Goal: Transaction & Acquisition: Purchase product/service

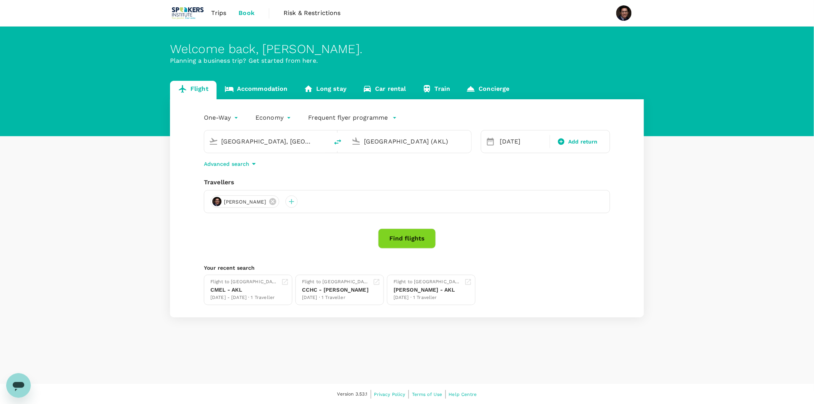
type input "[GEOGRAPHIC_DATA], [GEOGRAPHIC_DATA] (any)"
type input "[GEOGRAPHIC_DATA] (AKL)"
click at [402, 237] on button "Find flights" at bounding box center [407, 238] width 58 height 20
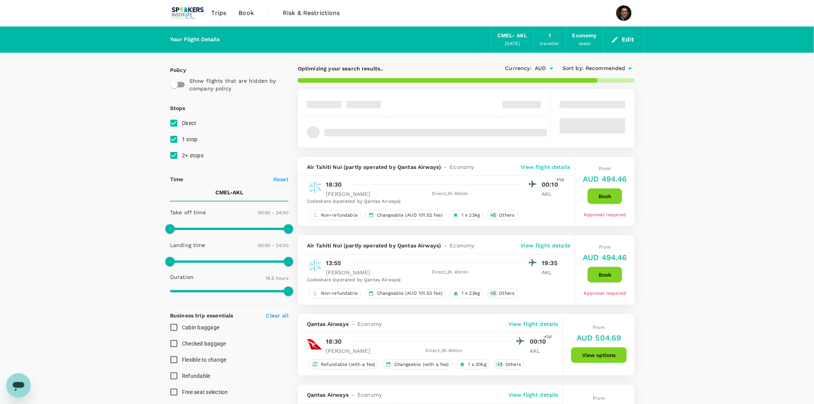
click at [176, 157] on input "2+ stops" at bounding box center [174, 155] width 16 height 16
checkbox input "false"
click at [174, 140] on input "1 stop" at bounding box center [174, 139] width 16 height 16
checkbox input "false"
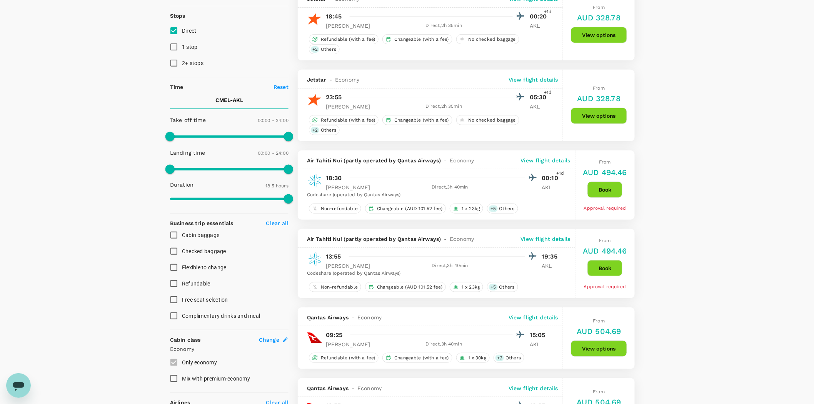
scroll to position [43, 0]
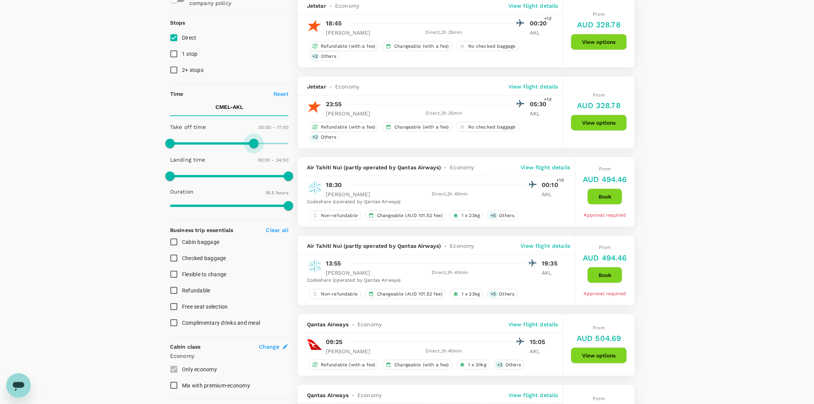
drag, startPoint x: 287, startPoint y: 143, endPoint x: 254, endPoint y: 143, distance: 33.1
click at [254, 143] on span at bounding box center [253, 143] width 9 height 9
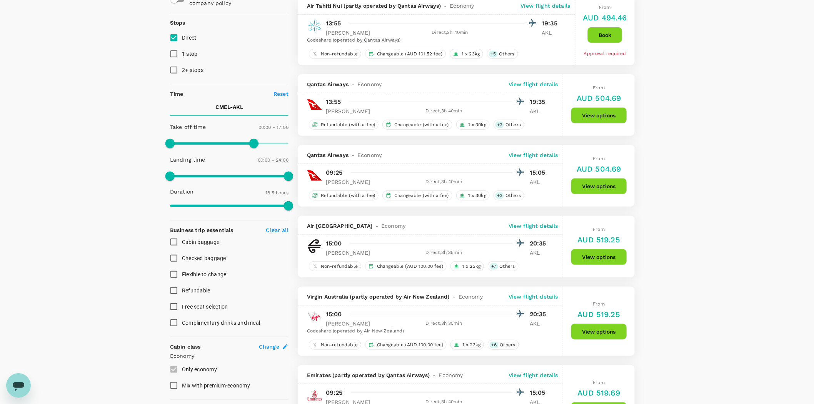
scroll to position [0, 0]
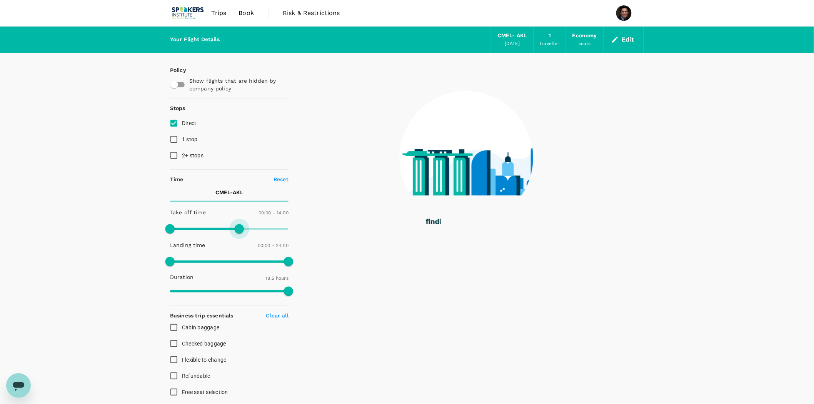
drag, startPoint x: 254, startPoint y: 232, endPoint x: 239, endPoint y: 231, distance: 15.0
click at [239, 231] on span at bounding box center [239, 228] width 9 height 9
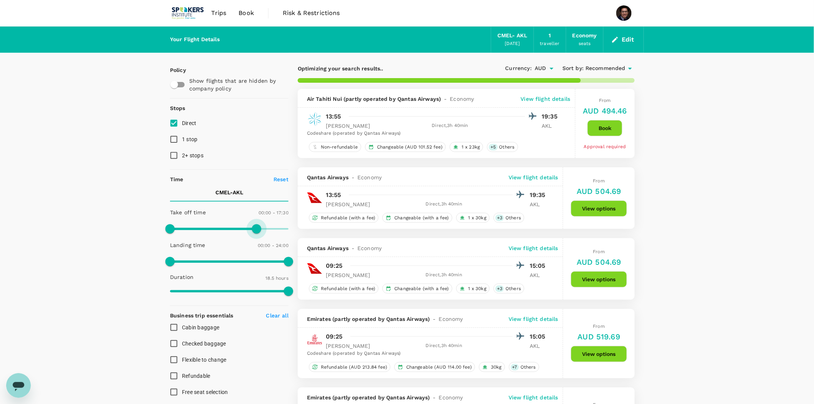
drag, startPoint x: 240, startPoint y: 228, endPoint x: 309, endPoint y: 231, distance: 69.7
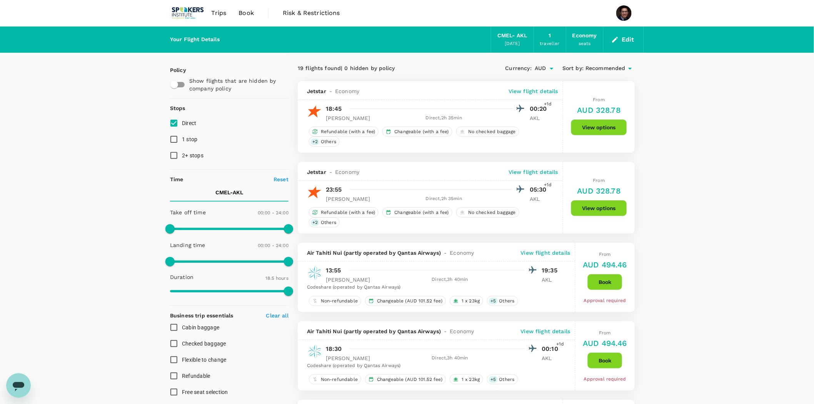
click at [529, 93] on p "View flight details" at bounding box center [534, 91] width 50 height 8
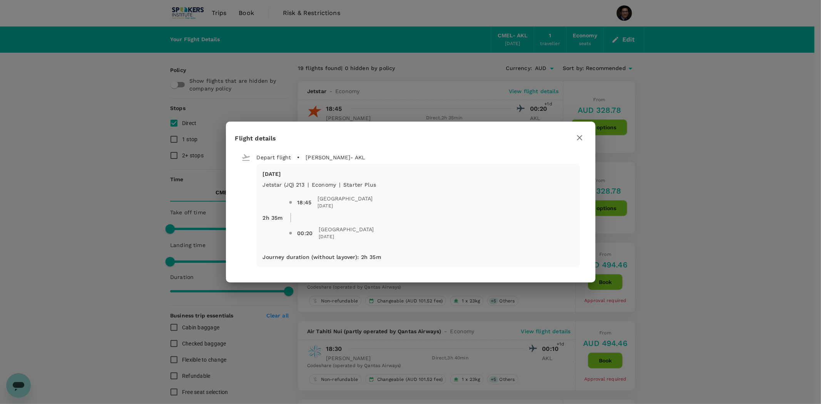
click at [580, 137] on icon "button" at bounding box center [579, 137] width 9 height 9
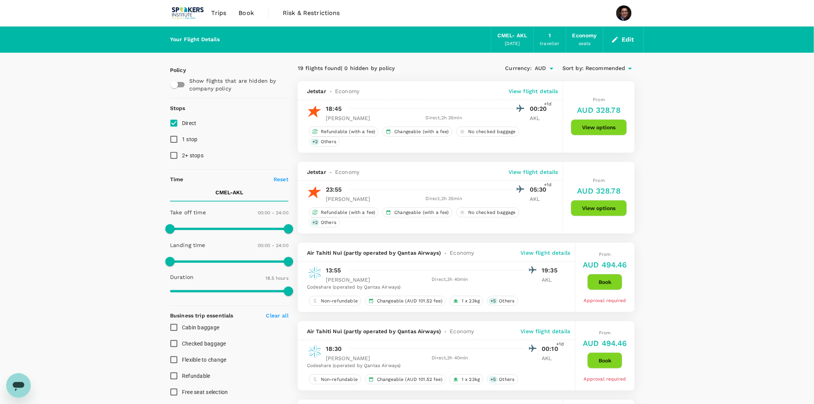
click at [522, 174] on p "View flight details" at bounding box center [534, 172] width 50 height 8
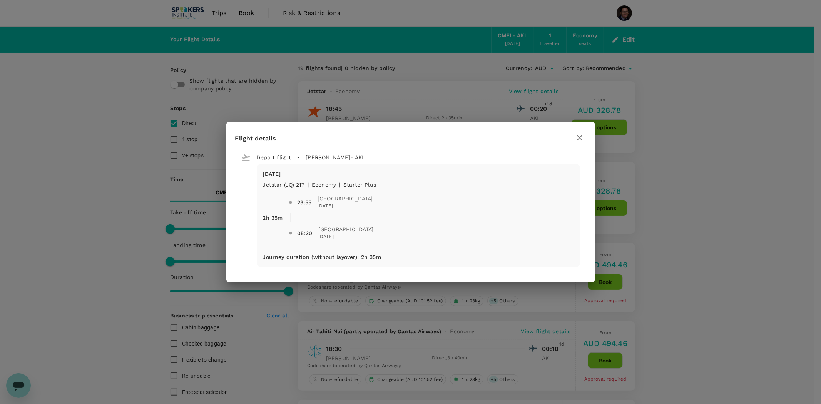
click at [577, 139] on icon "button" at bounding box center [579, 137] width 5 height 5
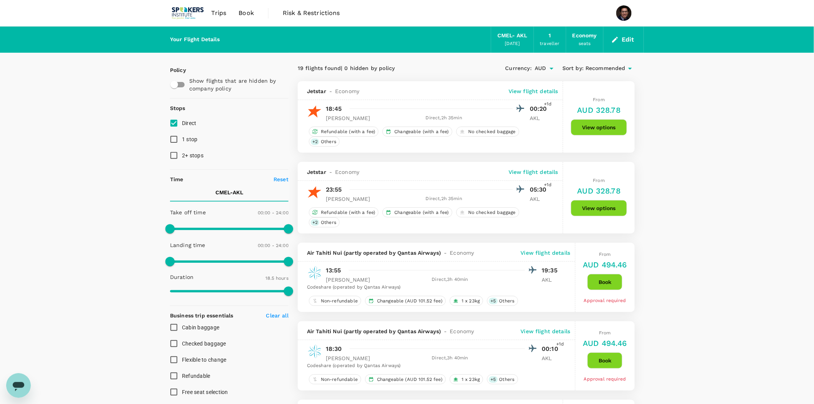
click at [538, 86] on div "Jetstar - Economy View flight details" at bounding box center [430, 90] width 265 height 19
click at [535, 90] on p "View flight details" at bounding box center [534, 91] width 50 height 8
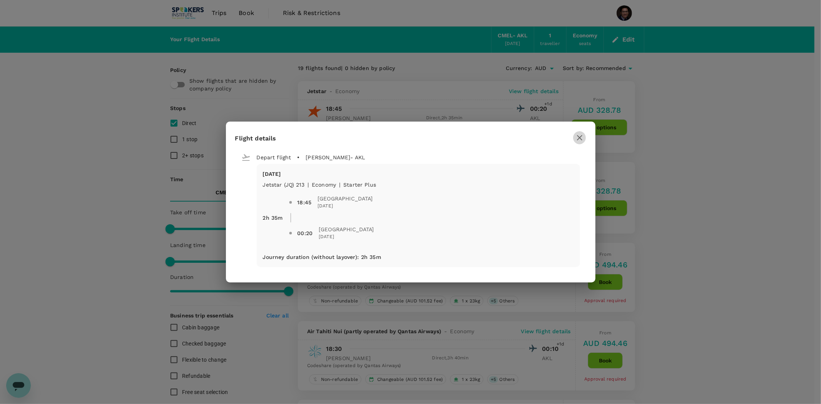
click at [584, 139] on button "button" at bounding box center [579, 137] width 13 height 13
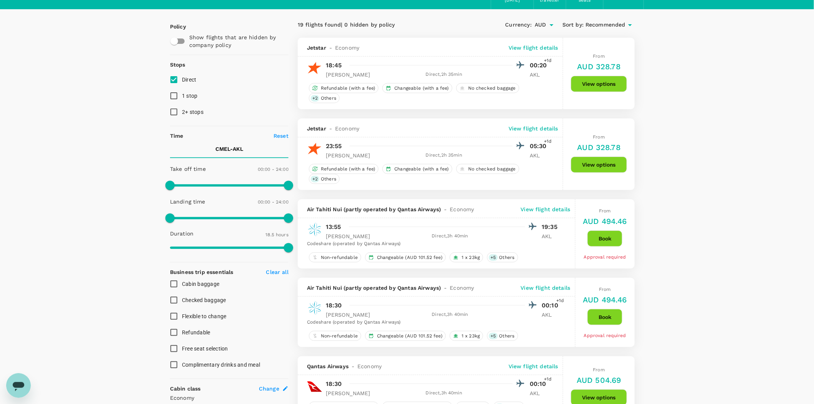
scroll to position [43, 0]
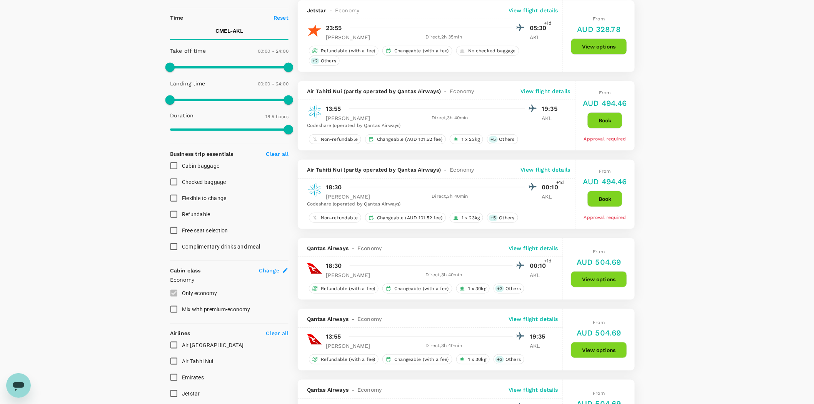
scroll to position [171, 0]
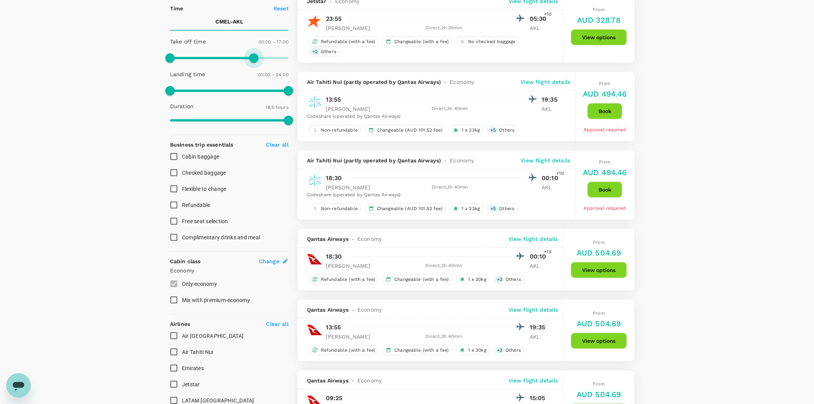
type input "960"
drag, startPoint x: 289, startPoint y: 60, endPoint x: 249, endPoint y: 60, distance: 39.6
click at [249, 60] on span at bounding box center [248, 57] width 9 height 9
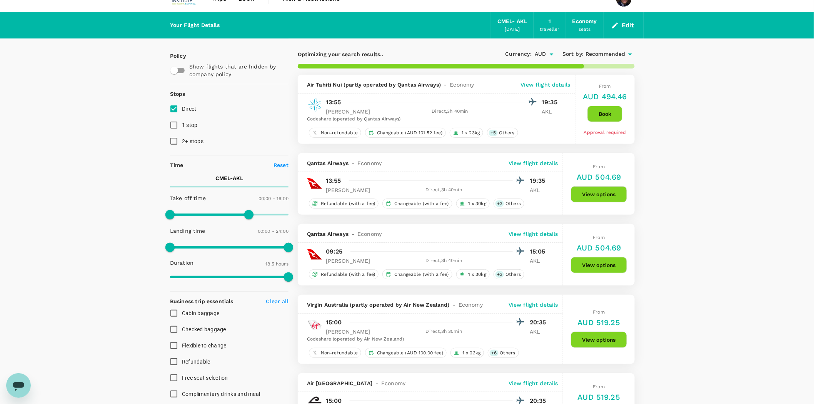
scroll to position [0, 0]
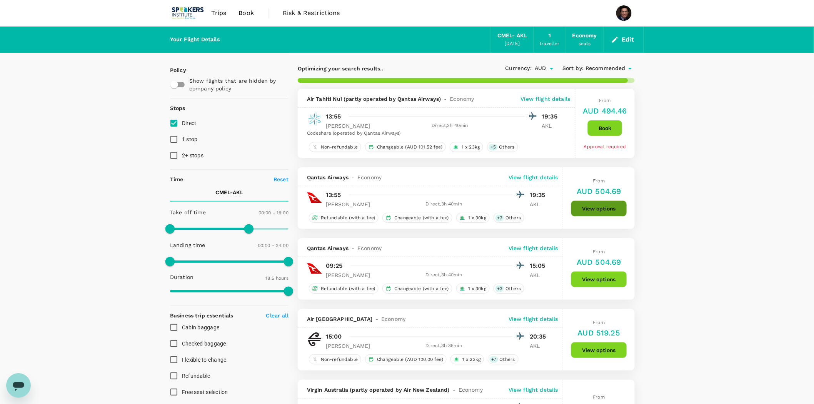
click at [607, 212] on button "View options" at bounding box center [599, 208] width 56 height 16
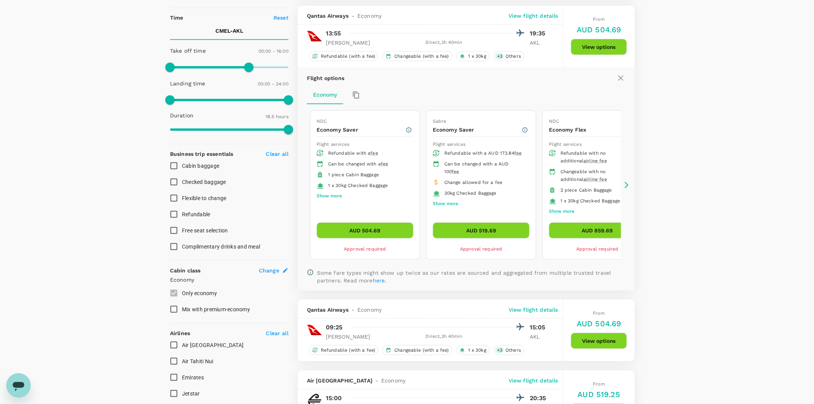
scroll to position [167, 0]
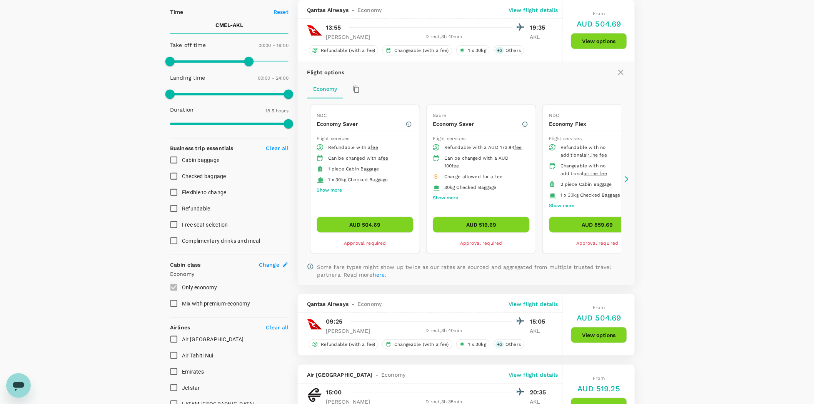
click at [338, 220] on button "AUD 504.69" at bounding box center [365, 225] width 97 height 16
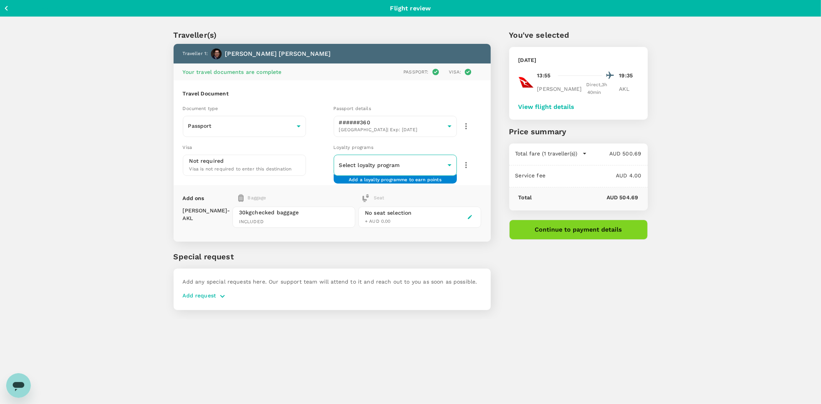
click at [439, 166] on body "Back to flight results Flight review Traveller(s) Traveller 1 : Sakib Iftekhar …" at bounding box center [410, 212] width 821 height 425
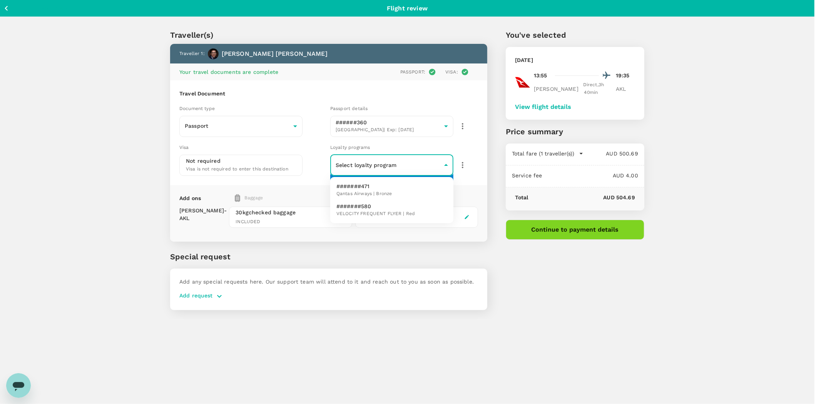
click at [378, 187] on p "#######471" at bounding box center [363, 186] width 55 height 8
type input "bc6f8ed0-8032-461e-a1a3-5c33bfda1783"
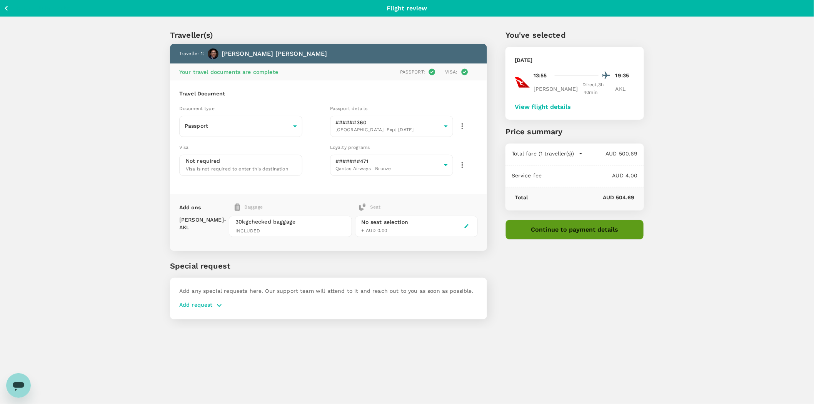
click at [554, 220] on button "Continue to payment details" at bounding box center [574, 230] width 138 height 20
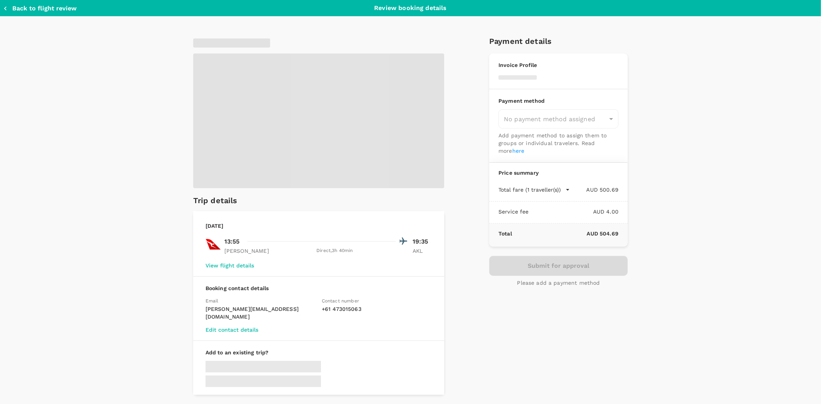
type input "9a0ecde1-7566-4973-bba3-f15abd4546e1"
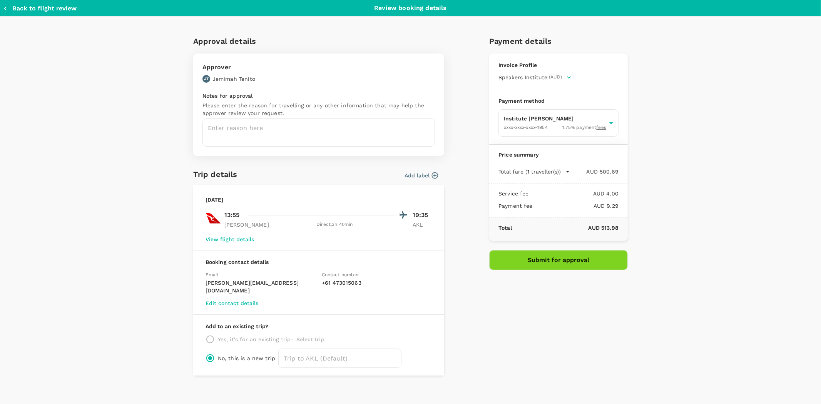
click at [551, 258] on button "Submit for approval" at bounding box center [558, 260] width 138 height 20
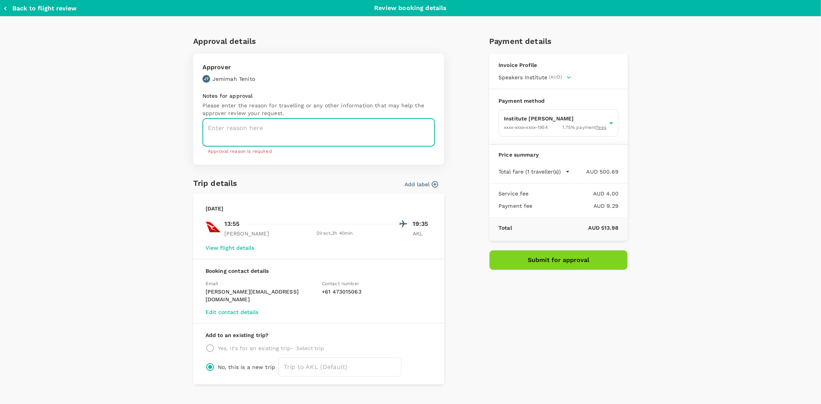
click at [274, 136] on textarea at bounding box center [318, 132] width 232 height 28
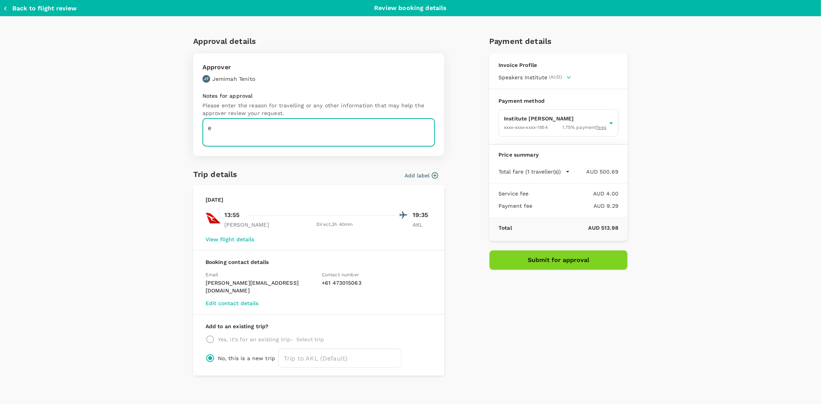
type textarea "e"
type textarea "b"
click at [256, 132] on textarea at bounding box center [318, 132] width 232 height 28
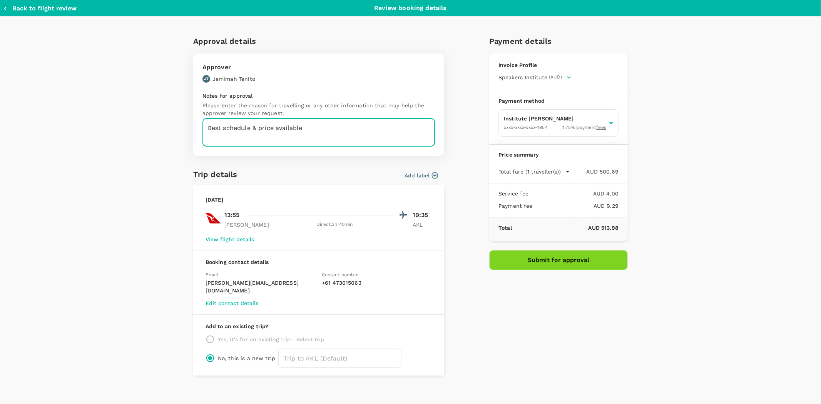
type textarea "Best schedule & price available"
click at [535, 256] on button "Submit for approval" at bounding box center [558, 260] width 138 height 20
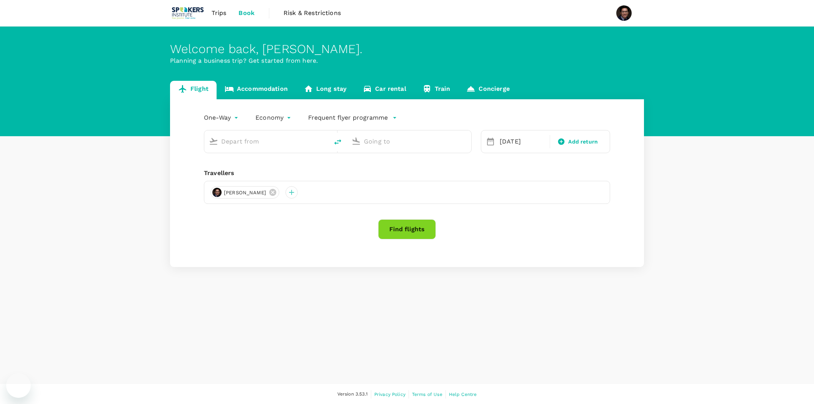
type input "[GEOGRAPHIC_DATA], [GEOGRAPHIC_DATA] (any)"
type input "[GEOGRAPHIC_DATA] (AKL)"
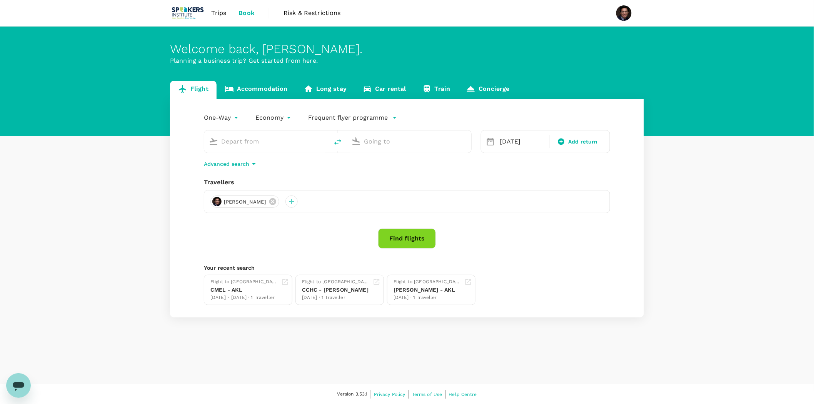
type input "[GEOGRAPHIC_DATA], [GEOGRAPHIC_DATA] (any)"
type input "[GEOGRAPHIC_DATA] (AKL)"
click at [230, 120] on body "Trips Book Risk & Restrictions Welcome back , [PERSON_NAME] . Planning a busine…" at bounding box center [407, 202] width 814 height 405
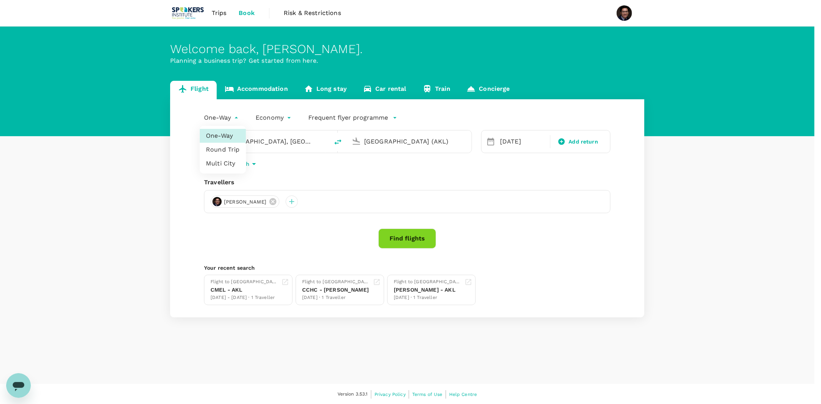
click at [213, 149] on li "Round Trip" at bounding box center [223, 150] width 46 height 14
type input "roundtrip"
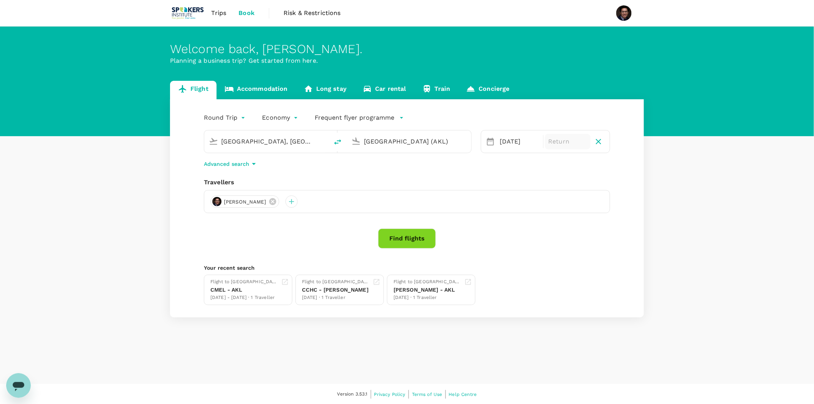
click at [562, 140] on p "Return" at bounding box center [567, 141] width 39 height 9
click at [500, 239] on div "19" at bounding box center [496, 237] width 15 height 15
click at [397, 241] on button "Find flights" at bounding box center [407, 238] width 58 height 20
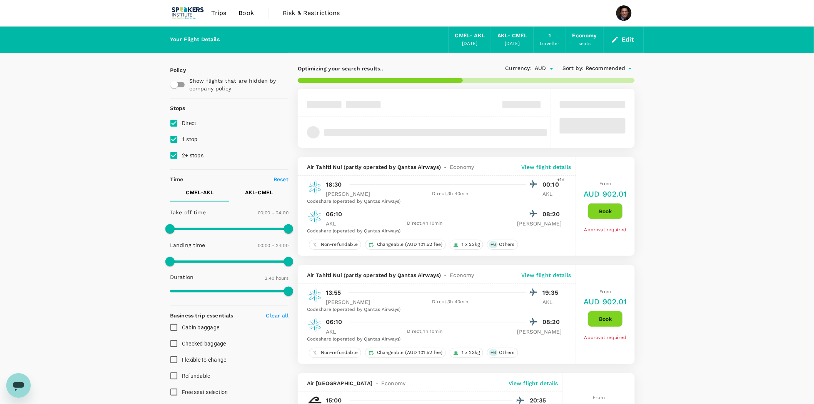
type input "AUD"
type input "1440"
click at [175, 154] on input "2+ stops" at bounding box center [174, 155] width 16 height 16
checkbox input "false"
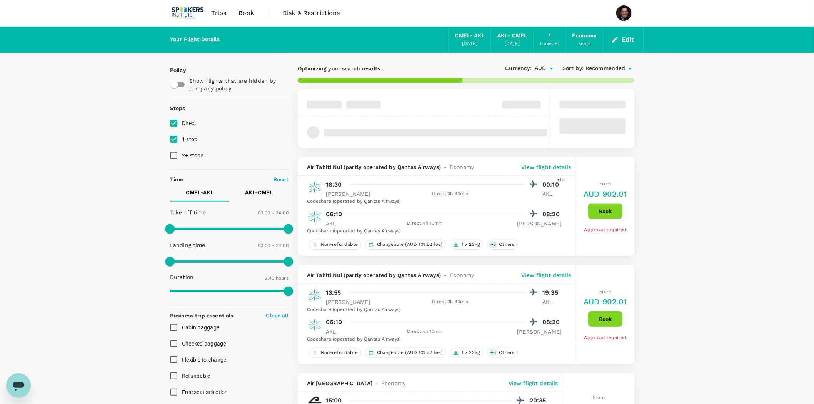
click at [175, 140] on input "1 stop" at bounding box center [174, 139] width 16 height 16
checkbox input "false"
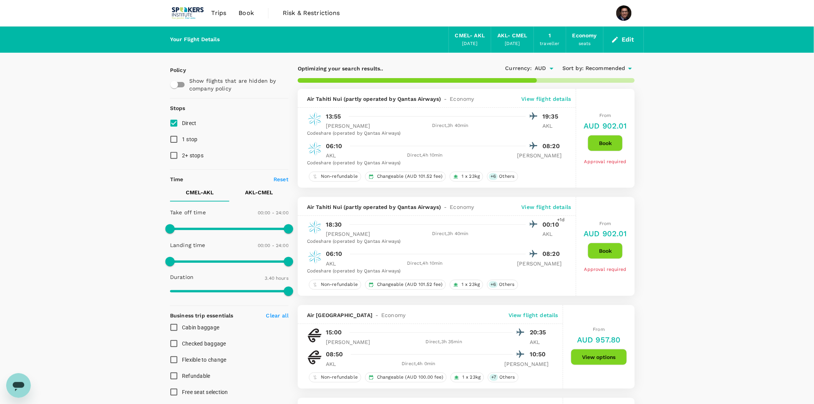
type input "575"
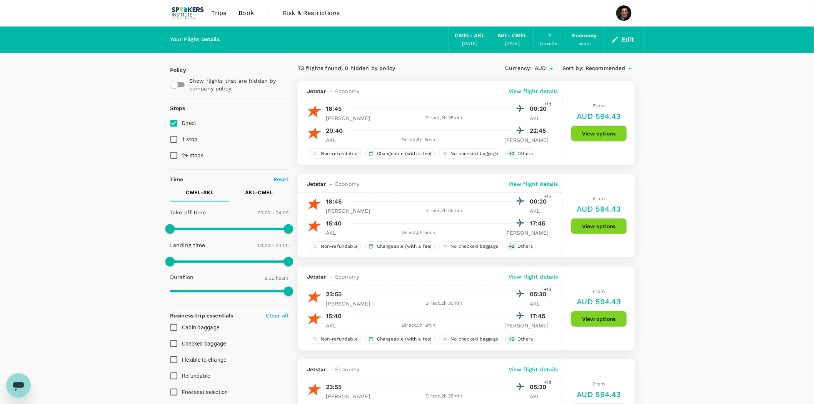
type input "870"
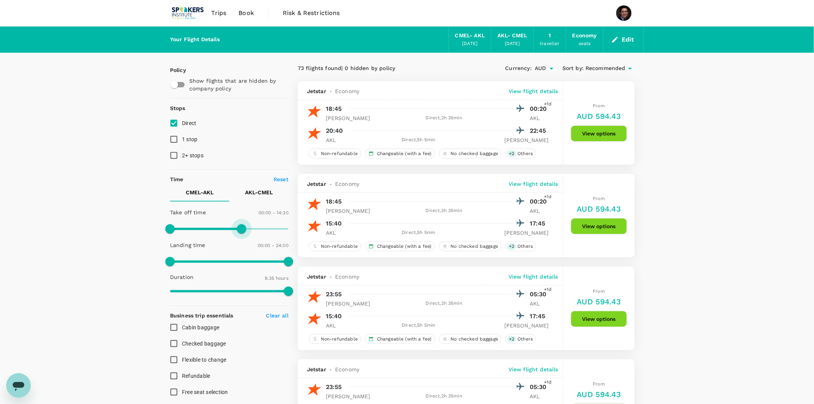
drag, startPoint x: 292, startPoint y: 228, endPoint x: 242, endPoint y: 228, distance: 50.0
click at [242, 228] on span at bounding box center [241, 228] width 9 height 9
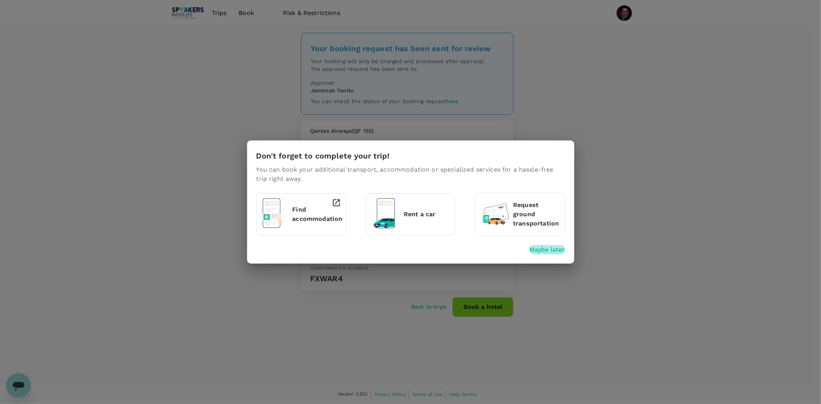
click at [547, 252] on p "Maybe later" at bounding box center [546, 249] width 35 height 9
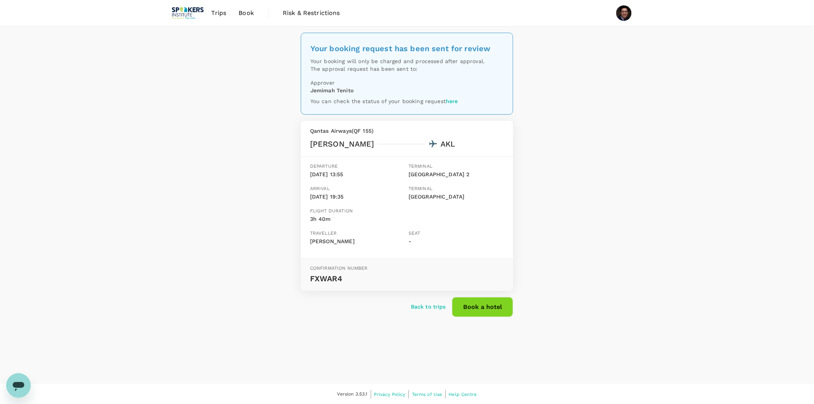
click at [218, 6] on link "Trips" at bounding box center [218, 13] width 27 height 26
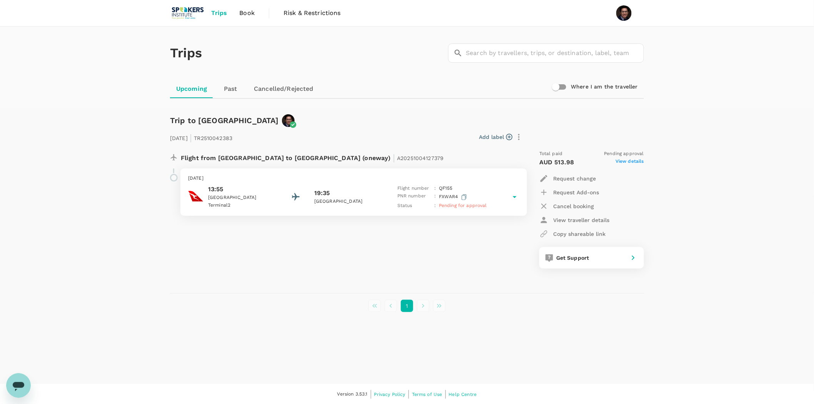
click at [248, 13] on span "Book" at bounding box center [246, 12] width 15 height 9
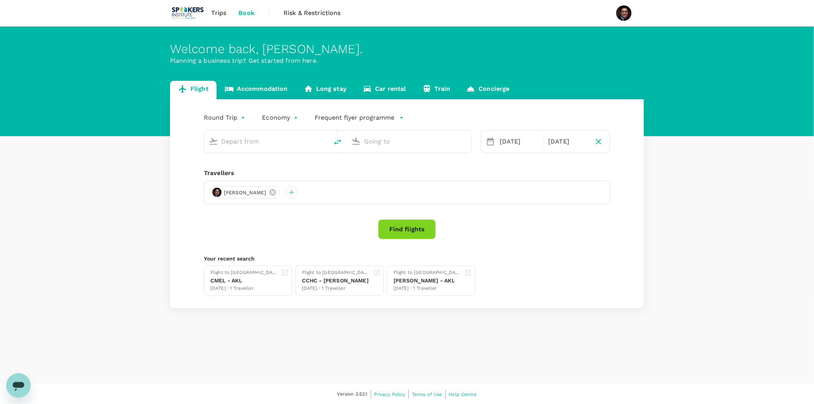
type input "Melbourne, Australia (any)"
type input "Auckland (AKL)"
type input "Melbourne, Australia (any)"
type input "Auckland (AKL)"
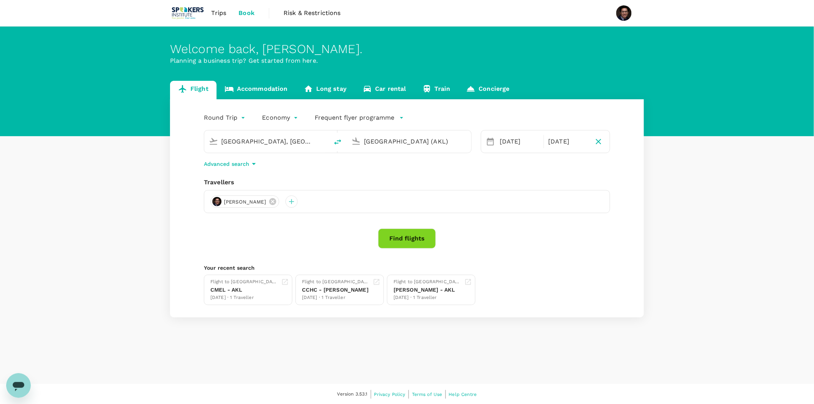
click at [254, 142] on input "Melbourne, Australia (any)" at bounding box center [266, 141] width 91 height 12
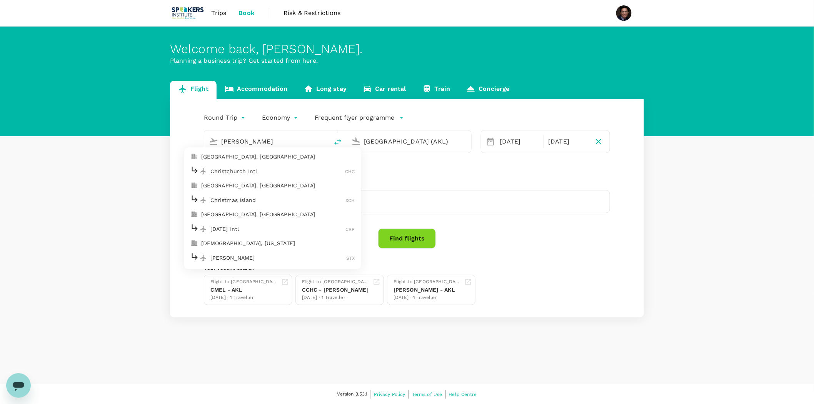
click at [258, 167] on p "Christchurch Intl" at bounding box center [277, 171] width 135 height 8
type input "Christchurch Intl (CHC)"
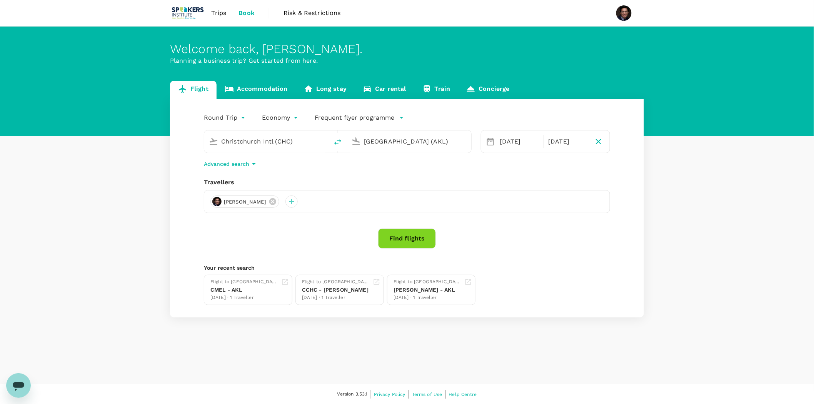
click at [410, 143] on input "Auckland (AKL)" at bounding box center [409, 141] width 91 height 12
click at [390, 167] on div "Melbourne MEL" at bounding box center [415, 171] width 165 height 12
type input "Melbourne (MEL)"
click at [524, 238] on div "21" at bounding box center [526, 237] width 15 height 15
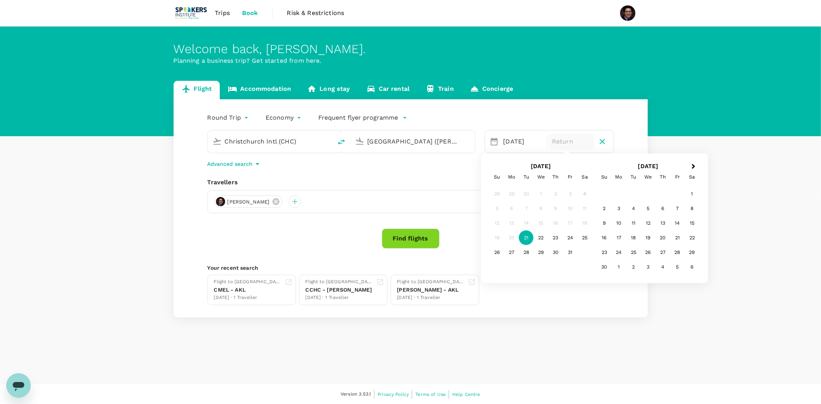
click at [230, 119] on body "Trips Book Risk & Restrictions Welcome back , Sakib . Planning a business trip?…" at bounding box center [410, 202] width 821 height 405
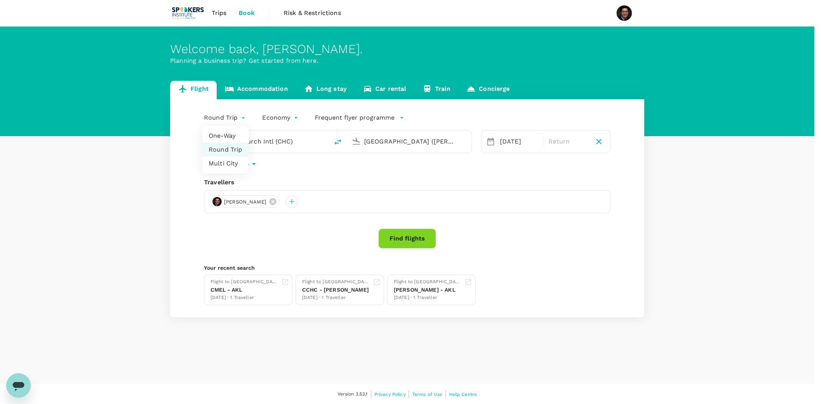
click at [228, 132] on li "One-Way" at bounding box center [225, 136] width 46 height 14
type input "oneway"
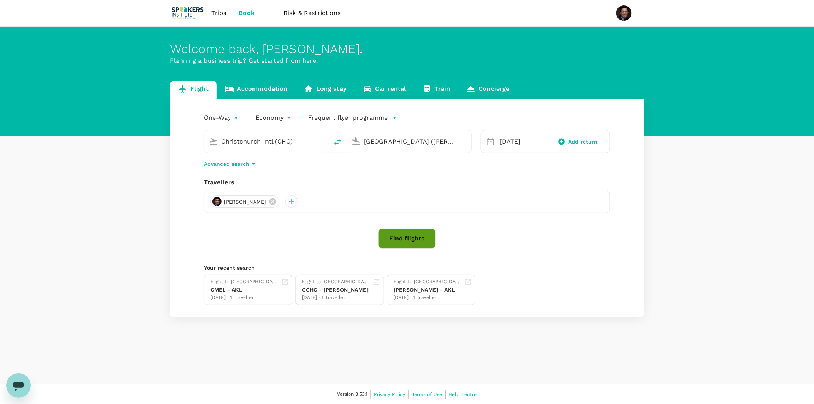
click at [401, 239] on button "Find flights" at bounding box center [407, 238] width 58 height 20
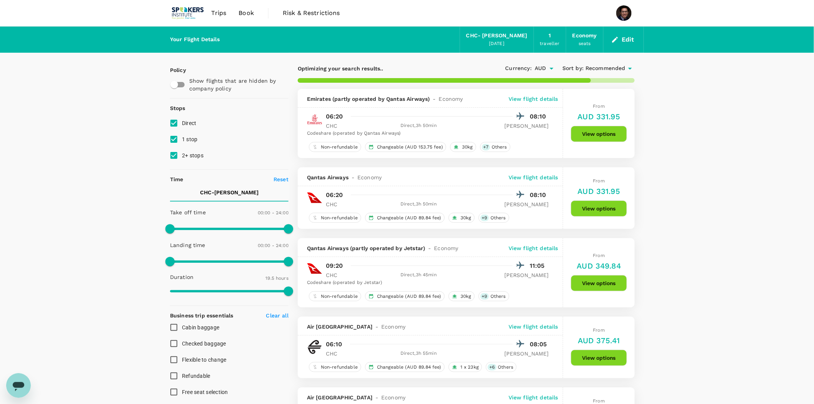
type input "1165"
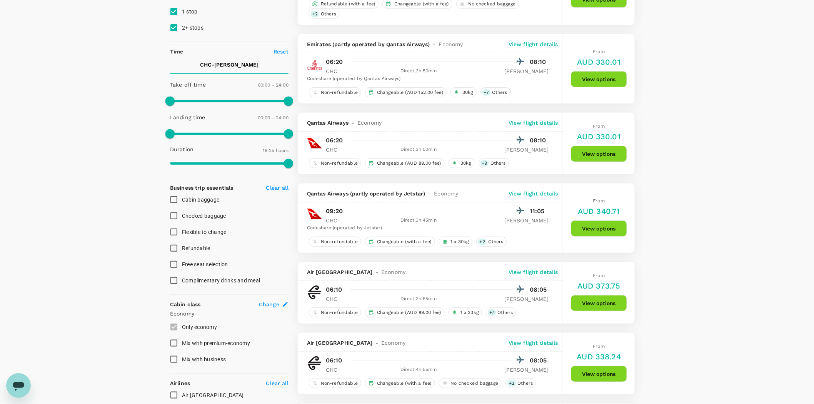
scroll to position [128, 0]
click at [171, 27] on input "2+ stops" at bounding box center [174, 27] width 16 height 16
checkbox input "false"
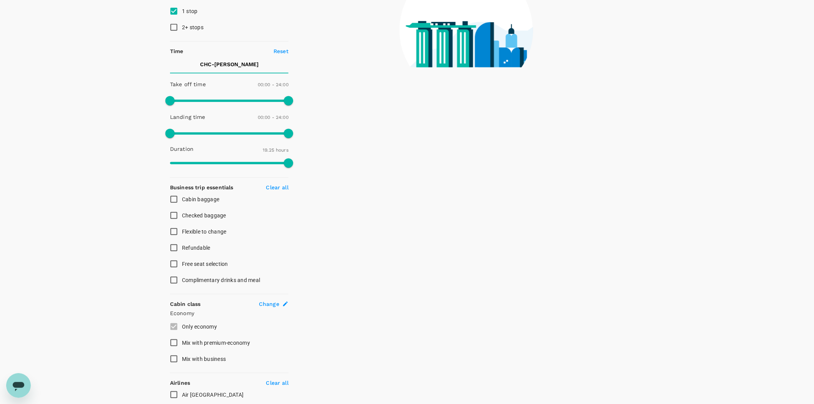
click at [173, 8] on input "1 stop" at bounding box center [174, 11] width 16 height 16
checkbox input "false"
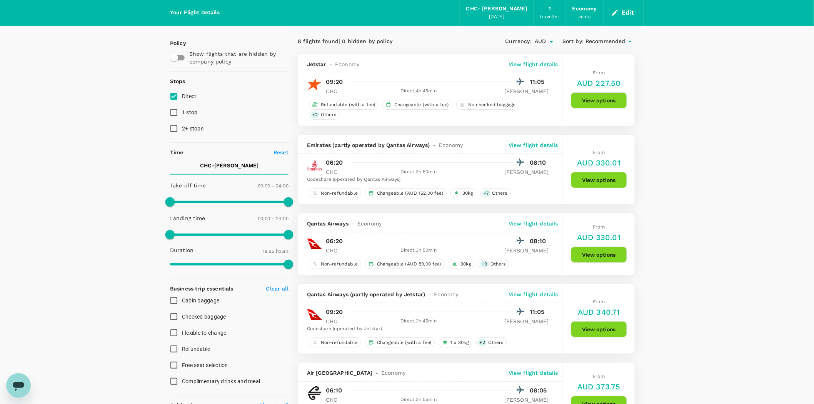
scroll to position [0, 0]
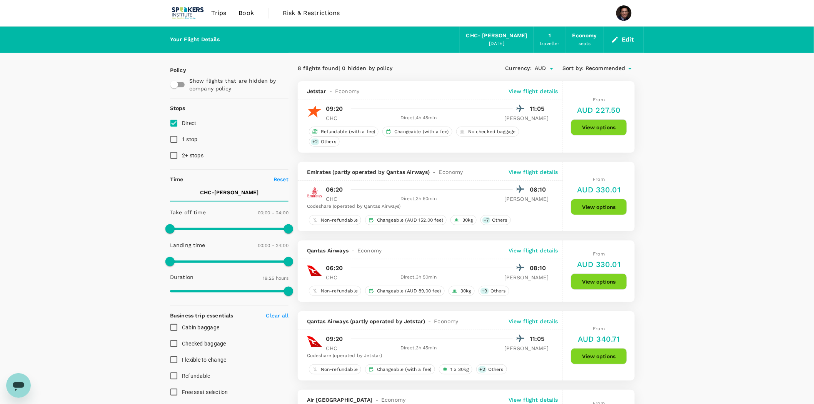
click at [534, 90] on p "View flight details" at bounding box center [534, 91] width 50 height 8
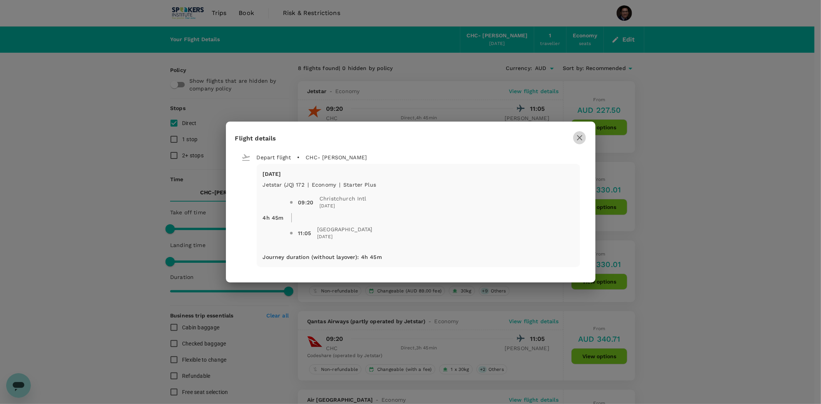
click at [578, 140] on icon "button" at bounding box center [579, 137] width 9 height 9
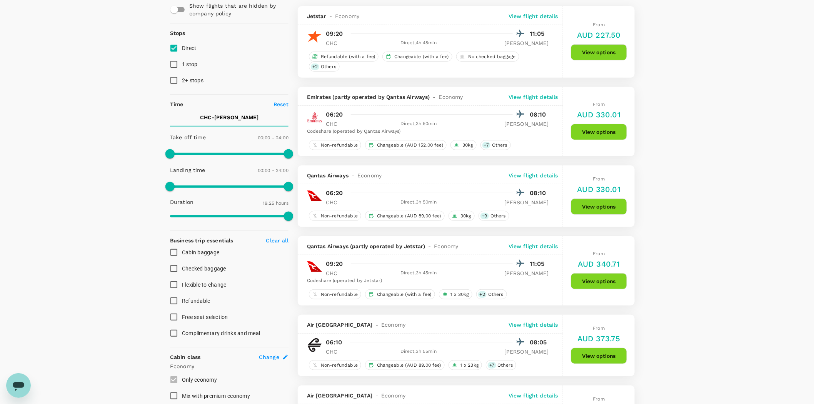
scroll to position [43, 0]
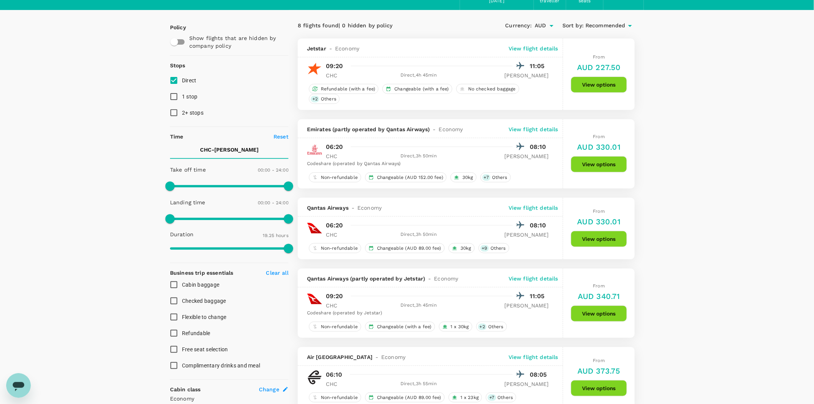
click at [717, 235] on div "Your Flight Details CHC - MEL 21 Oct 2025 1 traveller Economy seats Edit Policy…" at bounding box center [407, 370] width 814 height 773
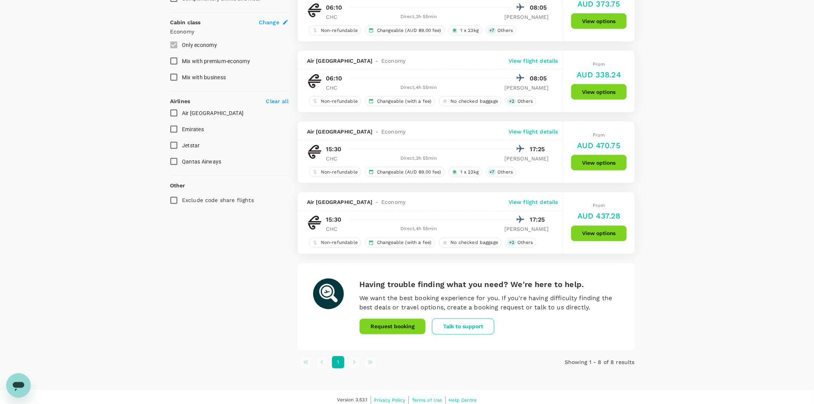
scroll to position [419, 0]
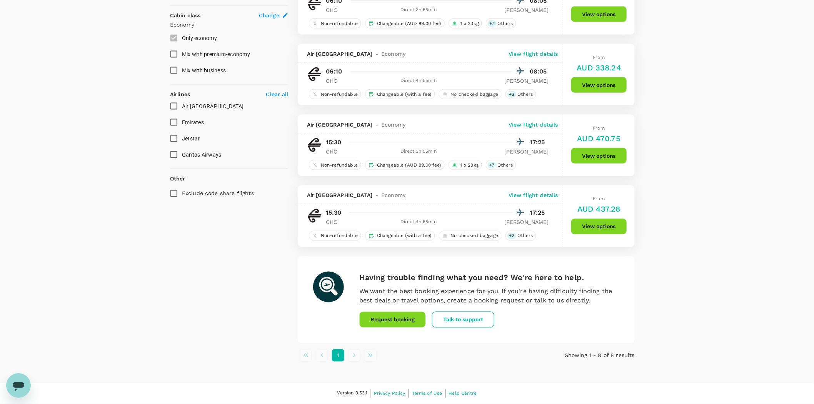
click at [353, 357] on li "pagination navigation" at bounding box center [354, 355] width 16 height 12
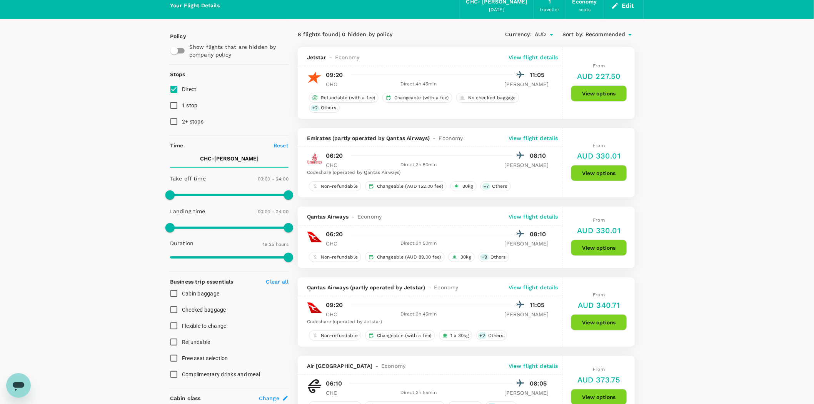
scroll to position [0, 0]
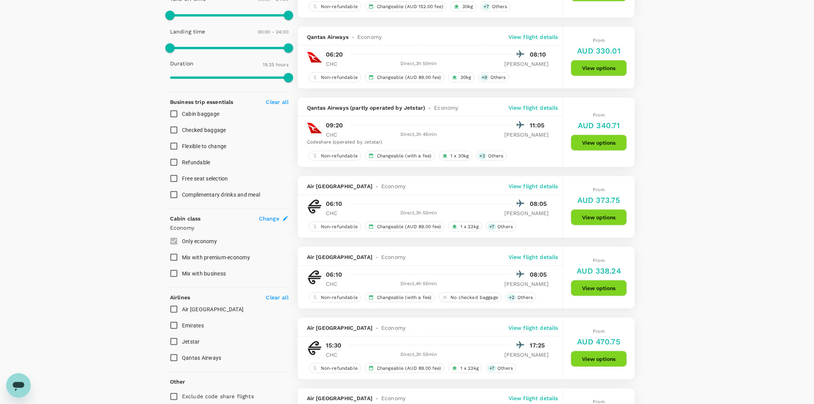
scroll to position [299, 0]
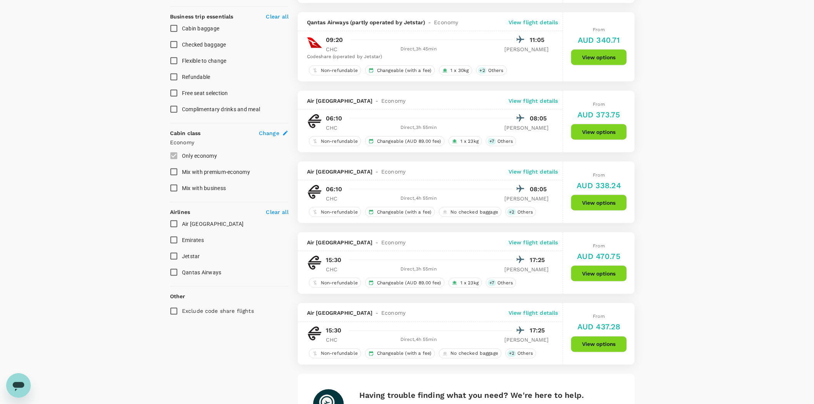
click at [714, 185] on div "Your Flight Details CHC - MEL 21 Oct 2025 1 traveller Economy seats Edit Policy…" at bounding box center [407, 114] width 814 height 773
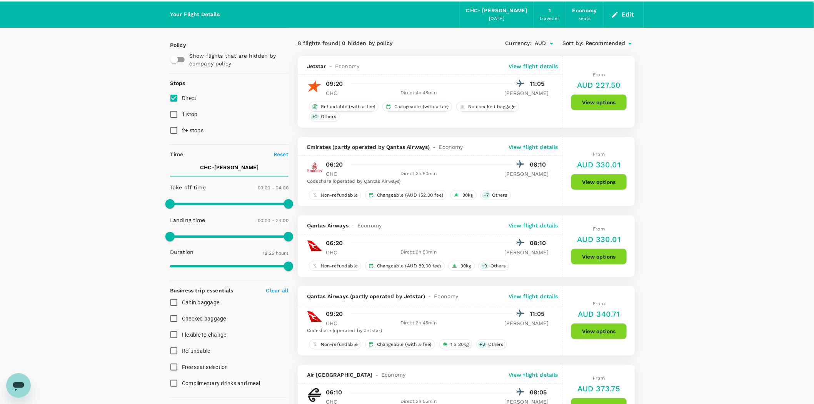
scroll to position [0, 0]
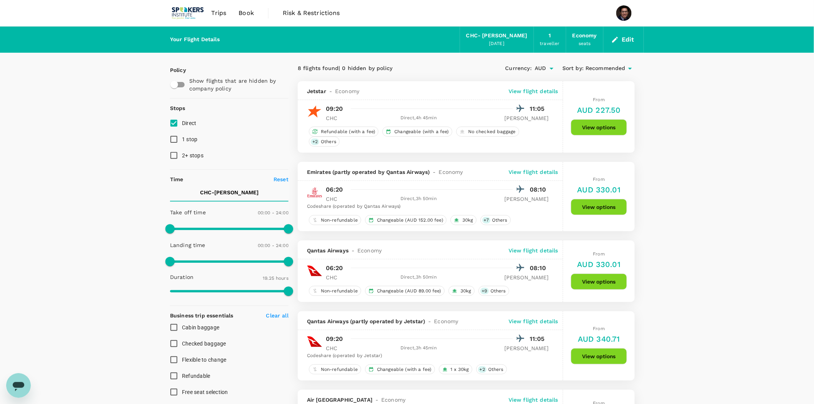
click at [518, 251] on p "View flight details" at bounding box center [534, 251] width 50 height 8
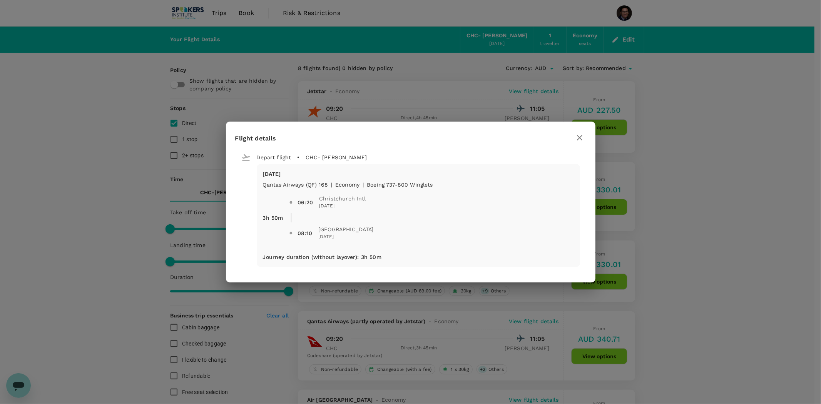
click at [576, 141] on icon "button" at bounding box center [579, 137] width 9 height 9
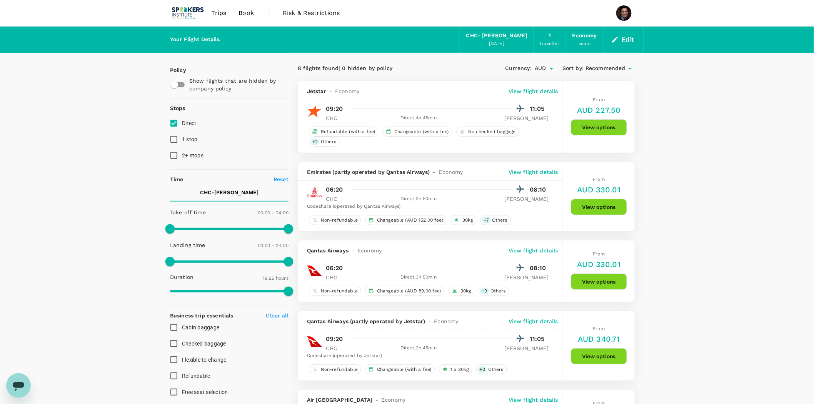
click at [534, 91] on p "View flight details" at bounding box center [534, 91] width 50 height 8
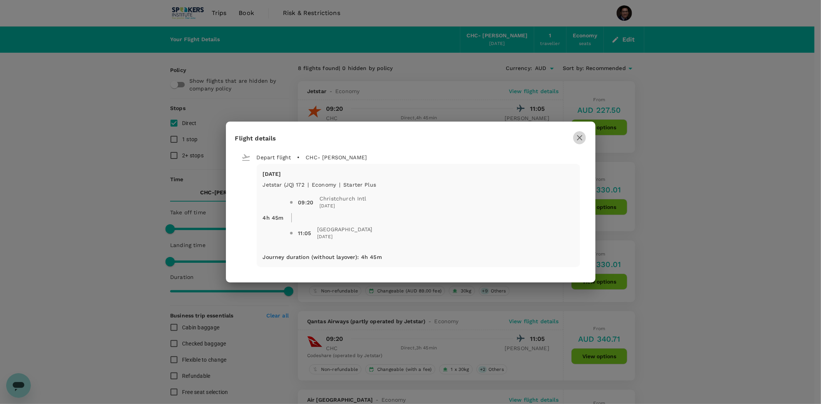
click at [576, 139] on icon "button" at bounding box center [579, 137] width 9 height 9
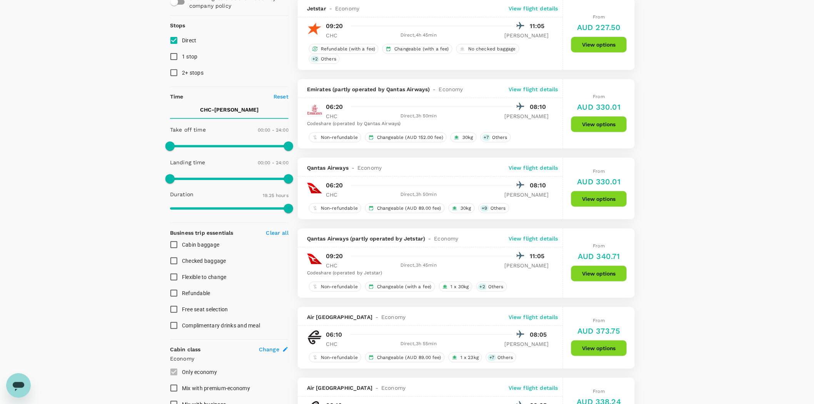
scroll to position [85, 0]
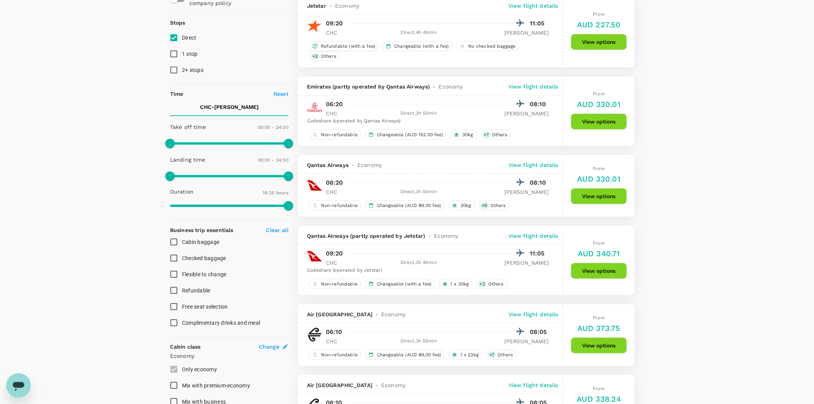
click at [701, 141] on div "Your Flight Details CHC - MEL 21 Oct 2025 1 traveller Economy seats Edit Policy…" at bounding box center [407, 327] width 814 height 773
click at [697, 130] on div "Your Flight Details CHC - MEL 21 Oct 2025 1 traveller Economy seats Edit Policy…" at bounding box center [407, 327] width 814 height 773
click at [724, 109] on div "Your Flight Details CHC - MEL 21 Oct 2025 1 traveller Economy seats Edit Policy…" at bounding box center [407, 327] width 814 height 773
click at [714, 138] on div "Your Flight Details CHC - MEL 21 Oct 2025 1 traveller Economy seats Edit Policy…" at bounding box center [407, 327] width 814 height 773
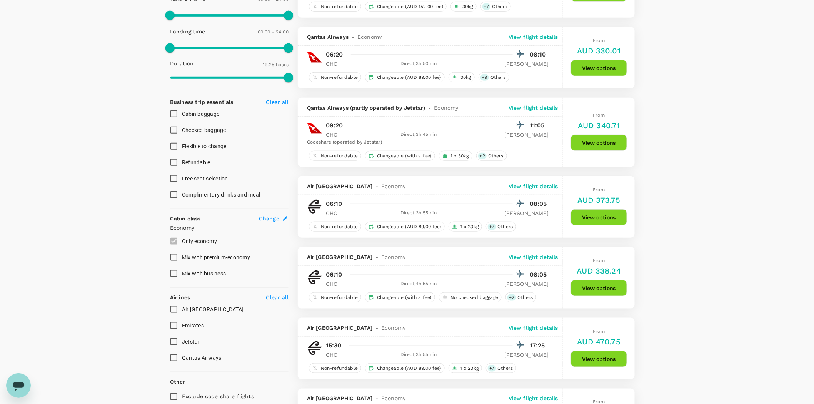
click at [604, 142] on button "View options" at bounding box center [599, 143] width 56 height 16
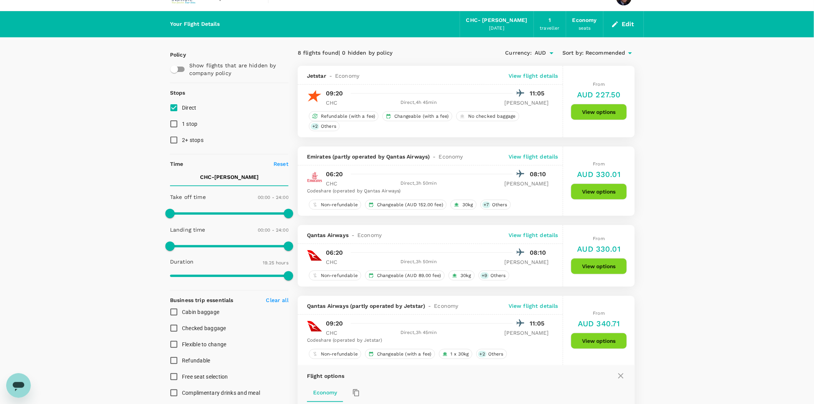
scroll to position [0, 0]
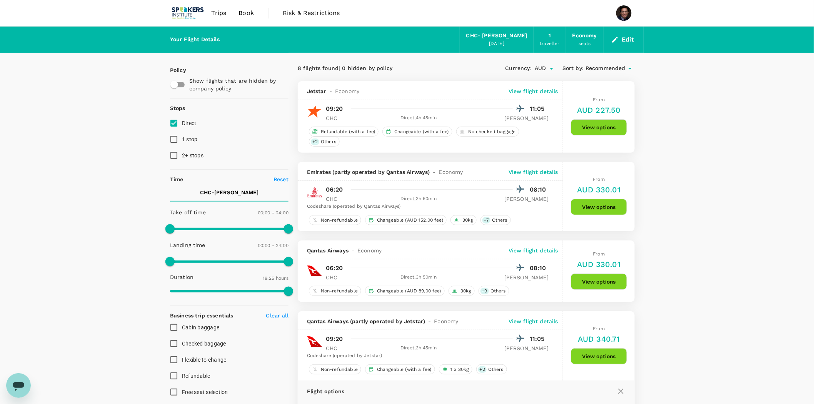
click at [534, 92] on p "View flight details" at bounding box center [534, 91] width 50 height 8
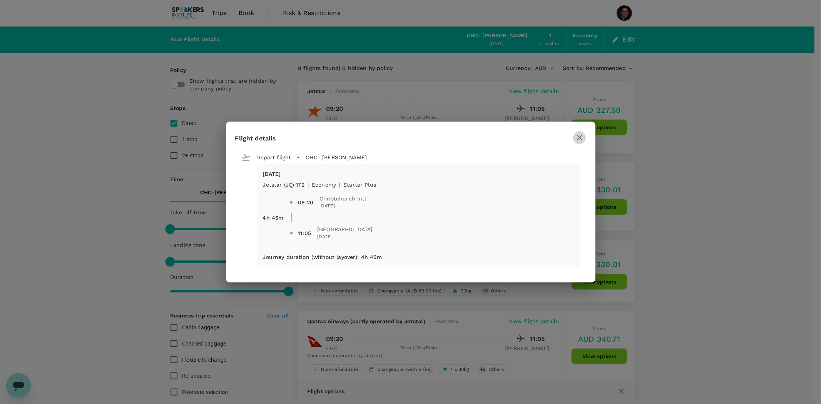
click at [576, 135] on icon "button" at bounding box center [579, 137] width 9 height 9
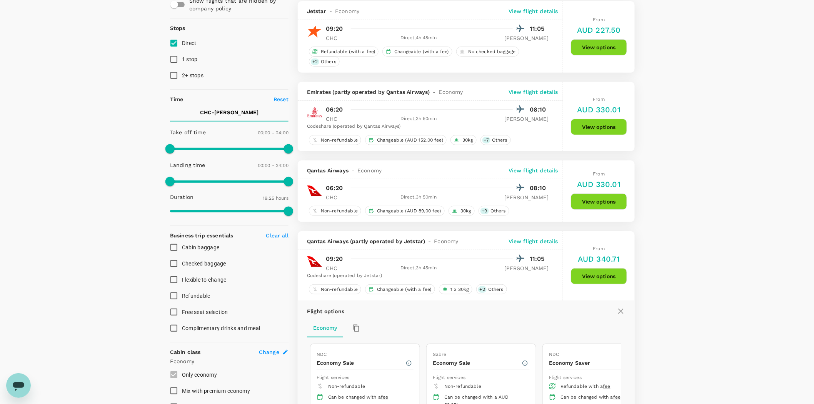
scroll to position [85, 0]
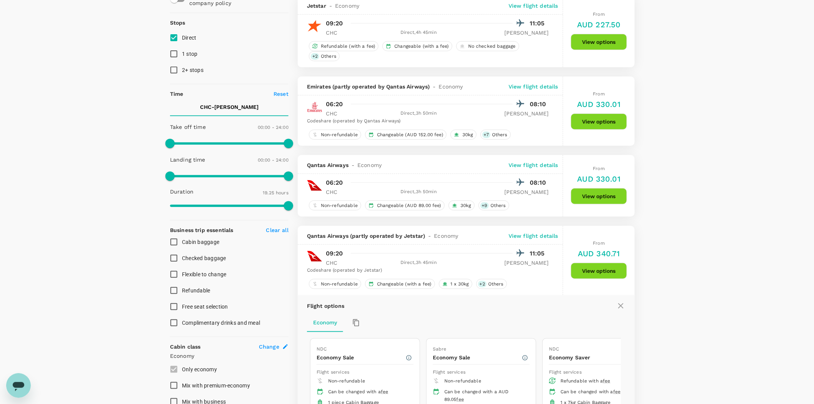
click at [545, 240] on p "View flight details" at bounding box center [534, 236] width 50 height 8
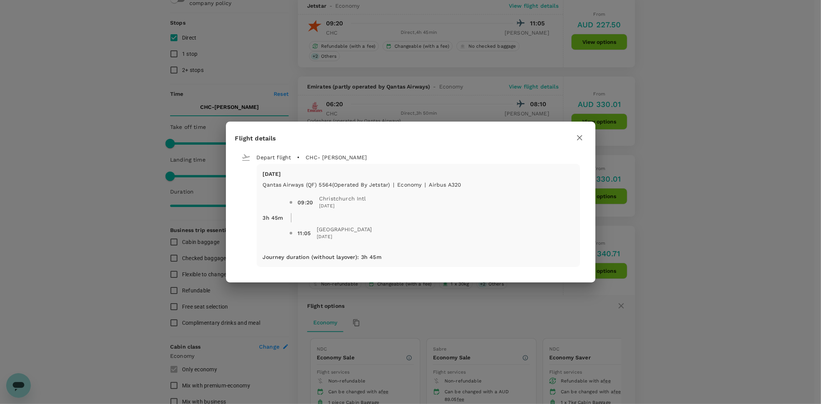
click at [714, 148] on div "Flight details Depart flight CHC - MEL Tue, 21 Oct Qantas Airways (QF) 5564 (Op…" at bounding box center [410, 202] width 821 height 404
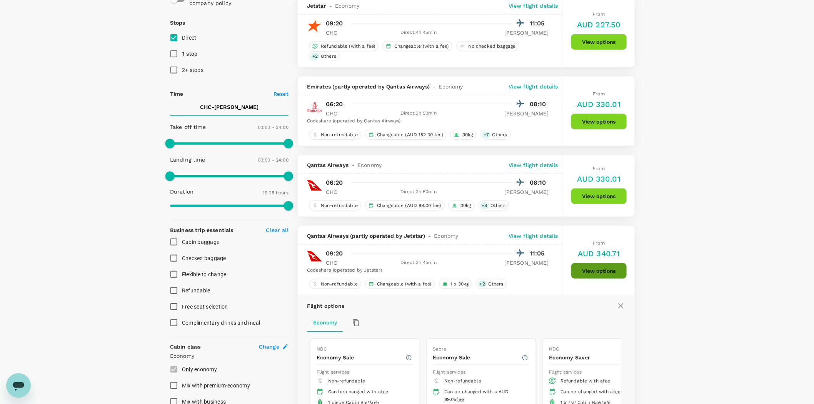
click at [595, 270] on button "View options" at bounding box center [599, 271] width 56 height 16
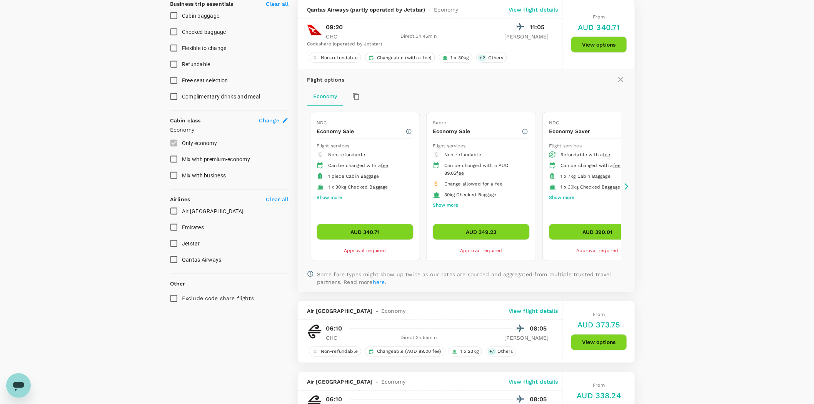
scroll to position [312, 0]
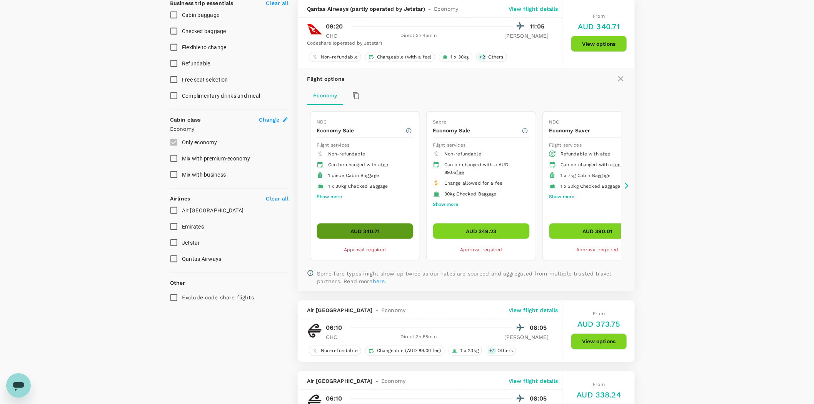
click at [341, 230] on button "AUD 340.71" at bounding box center [365, 231] width 97 height 16
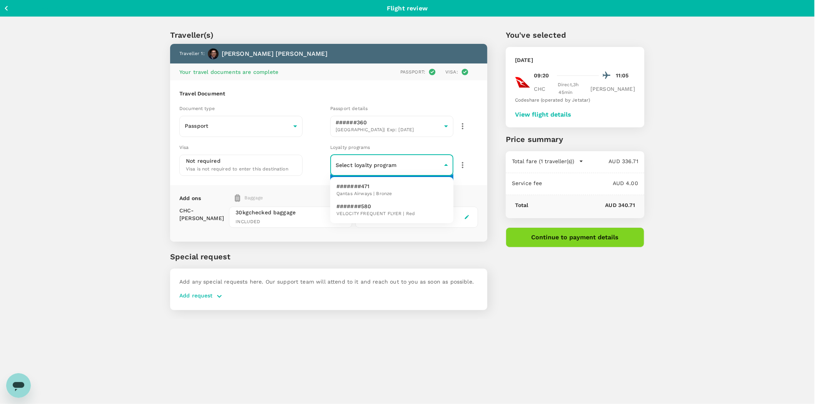
click at [397, 163] on body "Back to flight results Flight review Traveller(s) Traveller 1 : Sakib Iftekhar …" at bounding box center [410, 212] width 821 height 425
click at [380, 190] on span "Qantas Airways | Bronze" at bounding box center [363, 194] width 55 height 8
type input "bc6f8ed0-8032-461e-a1a3-5c33bfda1783"
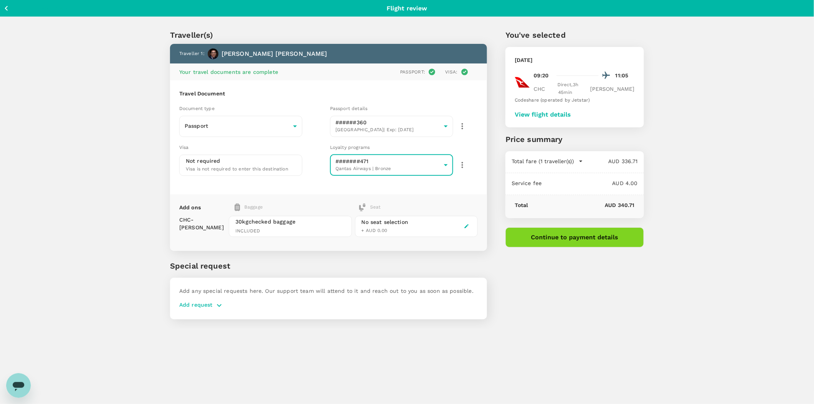
click at [571, 228] on button "Continue to payment details" at bounding box center [574, 237] width 138 height 20
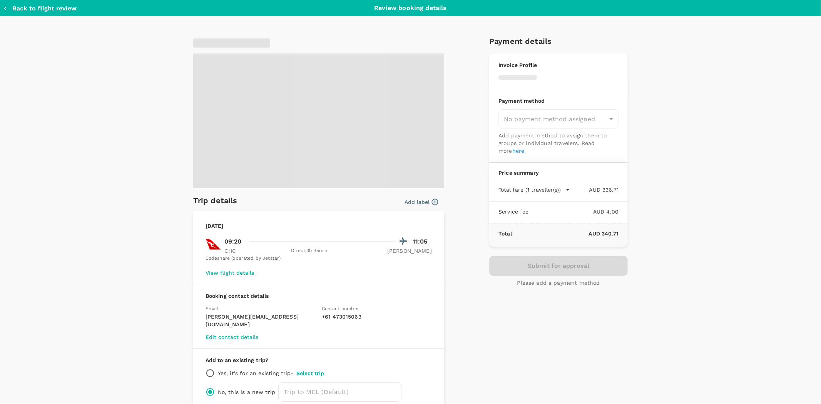
type input "9a0ecde1-7566-4973-bba3-f15abd4546e1"
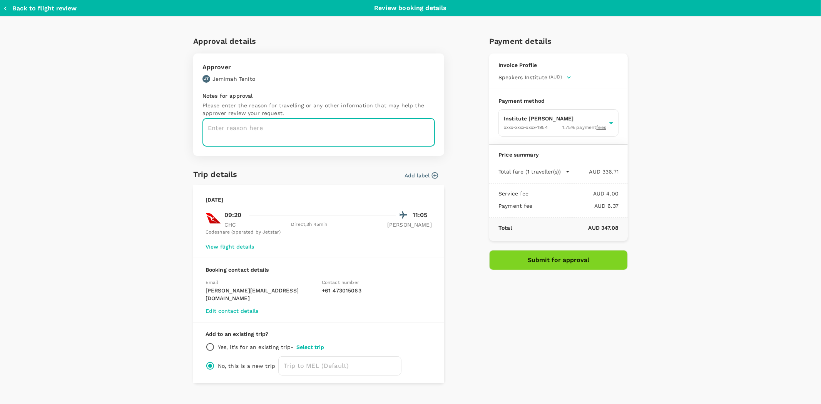
click at [273, 133] on textarea at bounding box center [318, 132] width 232 height 28
type textarea "Best schedule & price available"
click at [553, 261] on button "Submit for approval" at bounding box center [558, 260] width 138 height 20
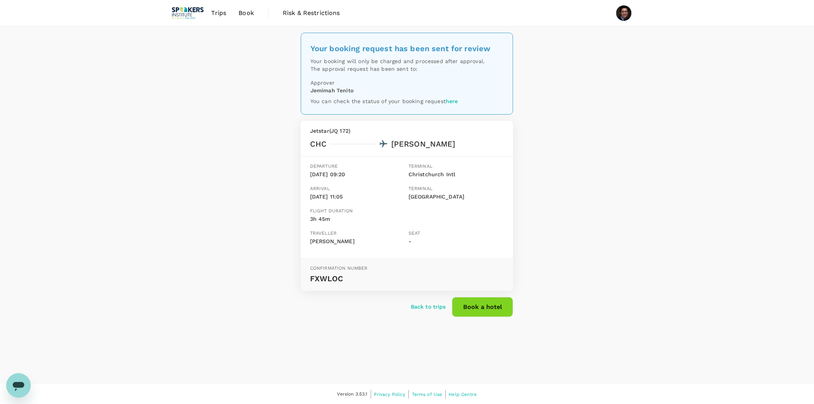
click at [217, 13] on span "Trips" at bounding box center [219, 12] width 15 height 9
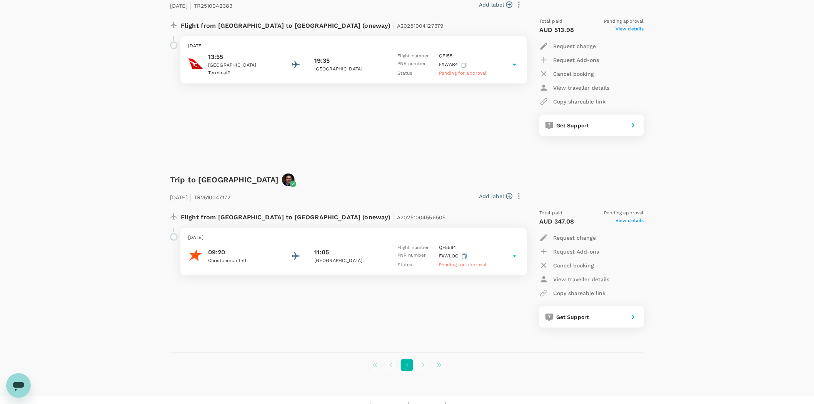
scroll to position [144, 0]
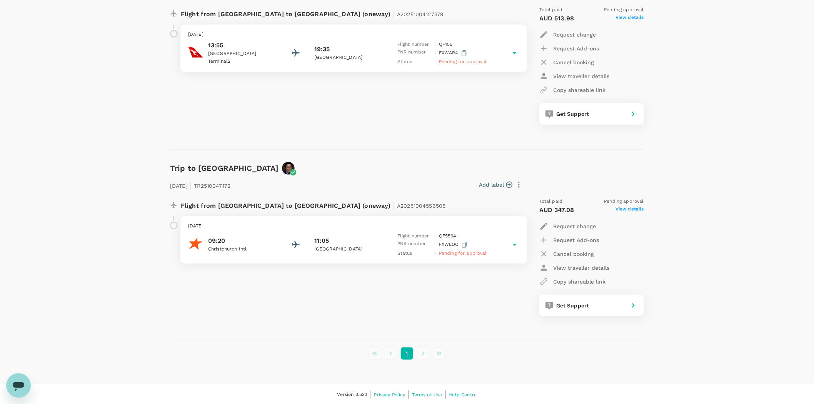
click at [628, 208] on span "View details" at bounding box center [629, 209] width 28 height 9
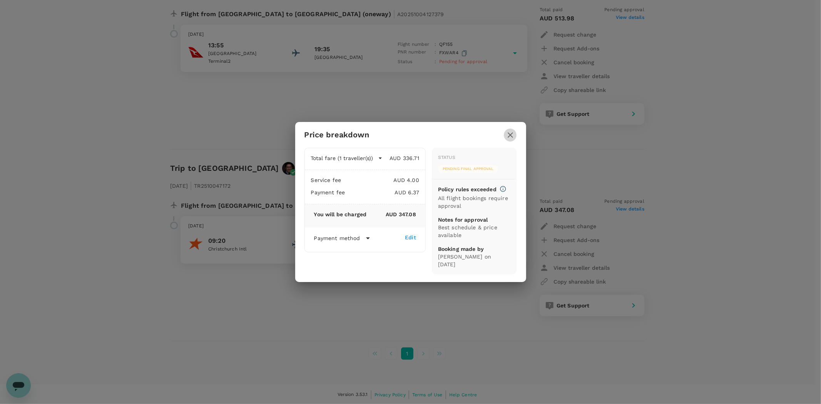
click at [509, 136] on icon "button" at bounding box center [509, 134] width 5 height 5
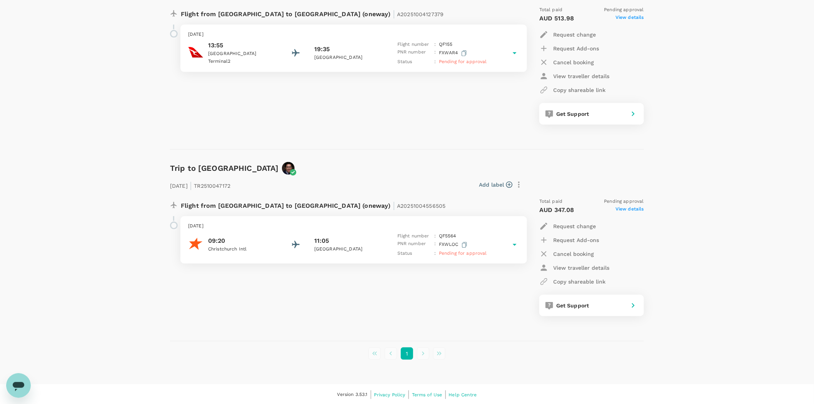
click at [299, 226] on p "[DATE]" at bounding box center [353, 226] width 331 height 8
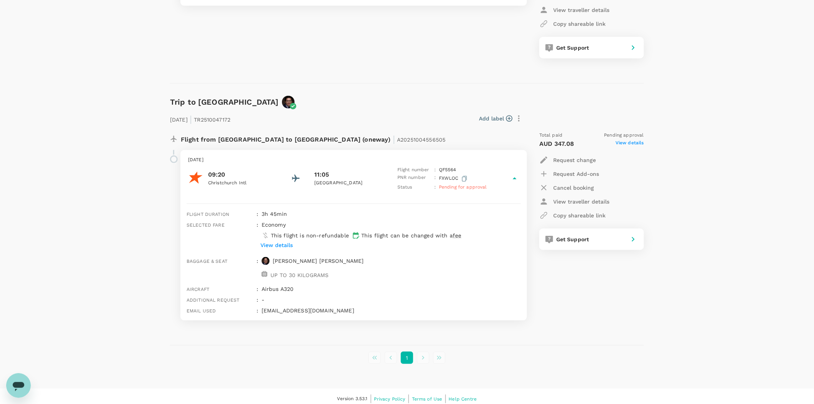
scroll to position [214, 0]
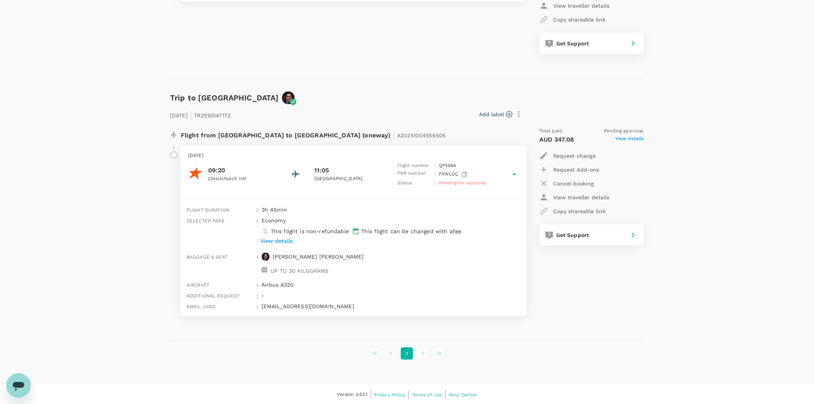
click at [626, 139] on span "View details" at bounding box center [629, 139] width 28 height 9
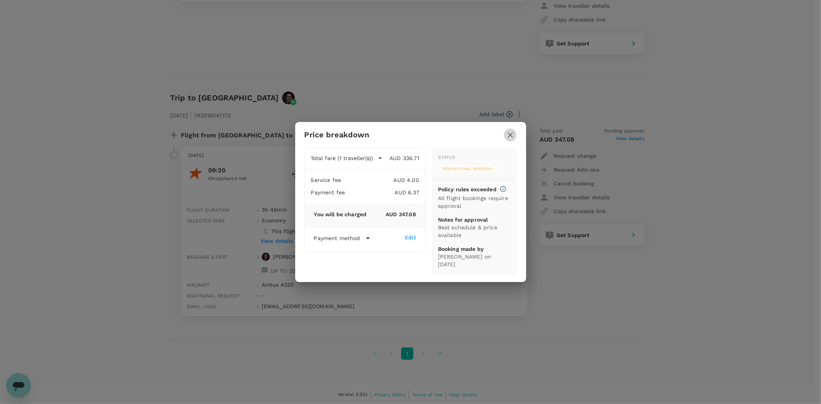
click at [509, 135] on icon "button" at bounding box center [509, 134] width 9 height 9
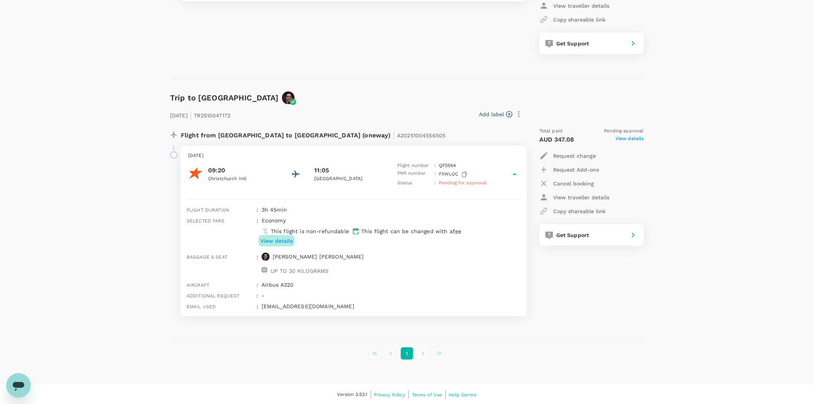
click at [277, 240] on p "View details" at bounding box center [276, 241] width 32 height 8
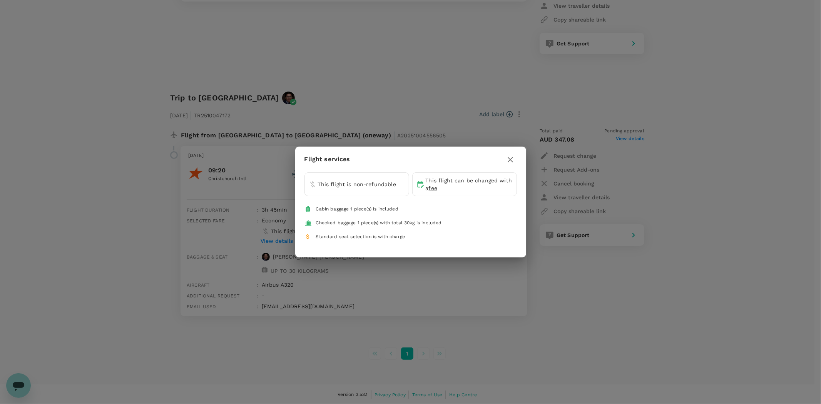
click at [513, 160] on icon "button" at bounding box center [509, 159] width 9 height 9
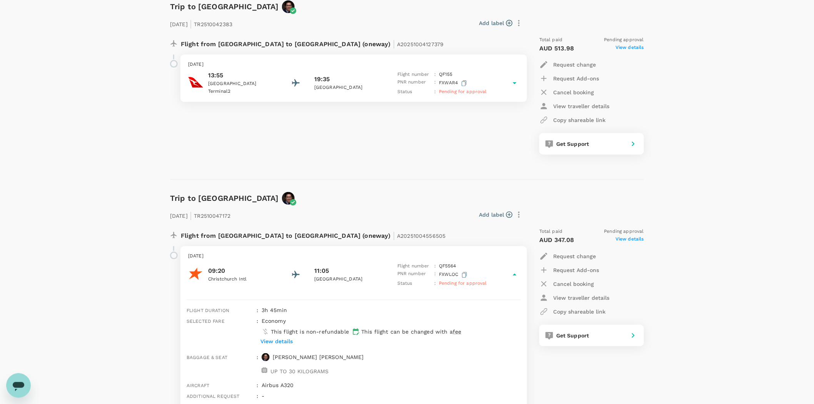
scroll to position [129, 0]
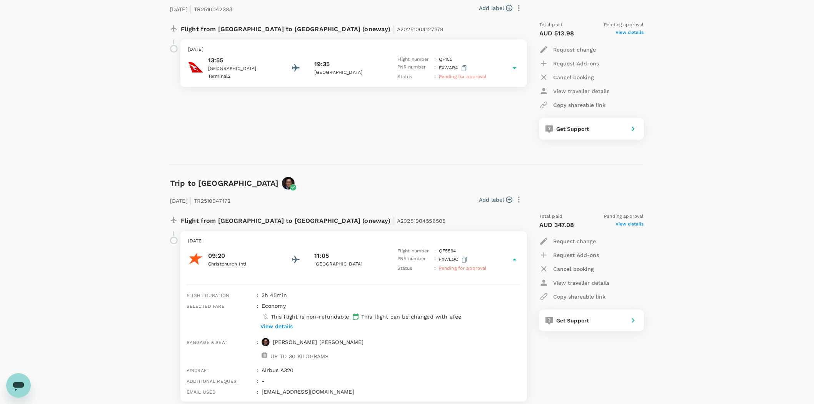
click at [82, 105] on div "Trips ​ ​ Upcoming Past Cancelled/Rejected Where I am the traveller Trip to [GE…" at bounding box center [407, 184] width 814 height 572
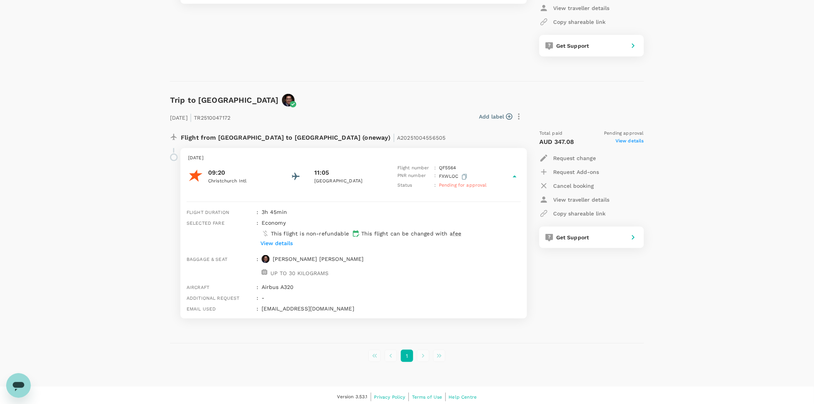
scroll to position [214, 0]
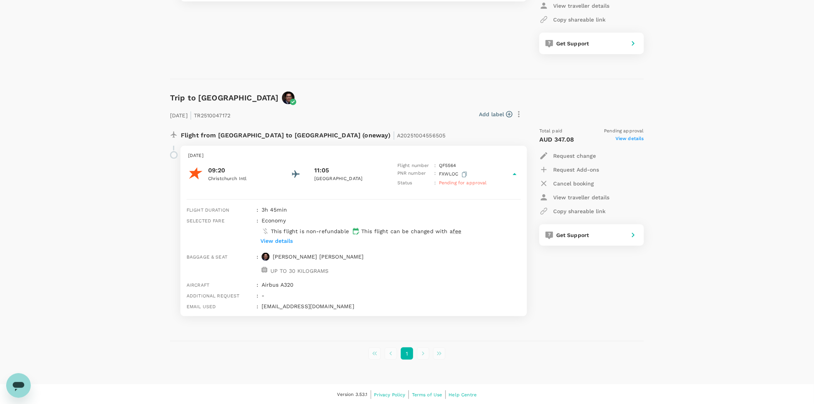
click at [116, 64] on div "Trips ​ ​ Upcoming Past Cancelled/Rejected Where I am the traveller Trip to [GE…" at bounding box center [407, 98] width 814 height 572
click at [108, 30] on div "Trips ​ ​ Upcoming Past Cancelled/Rejected Where I am the traveller Trip to [GE…" at bounding box center [407, 98] width 814 height 572
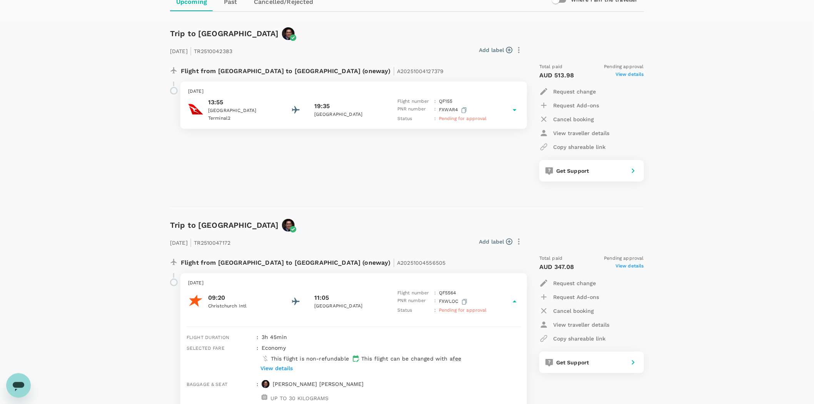
scroll to position [86, 0]
click at [514, 302] on icon at bounding box center [514, 302] width 9 height 9
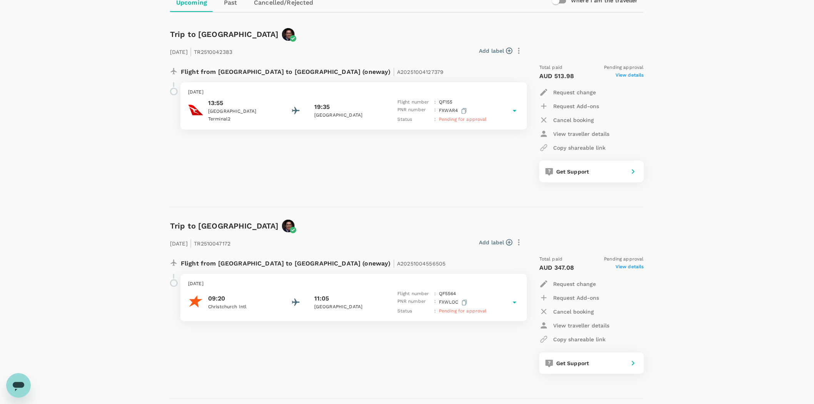
click at [514, 302] on icon at bounding box center [515, 303] width 4 height 2
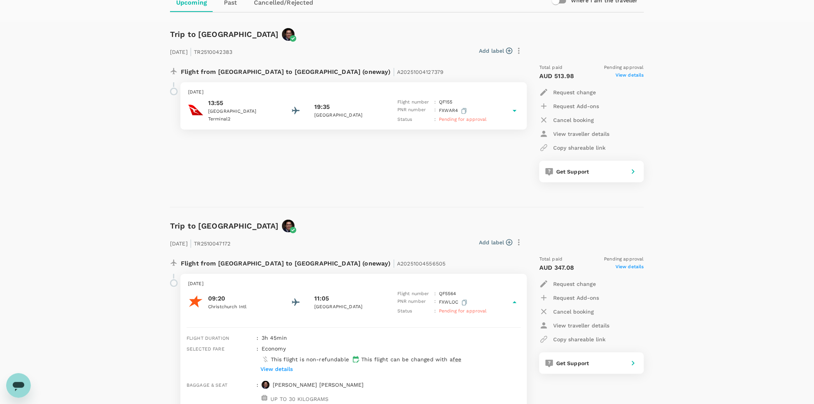
click at [513, 110] on icon at bounding box center [515, 111] width 4 height 2
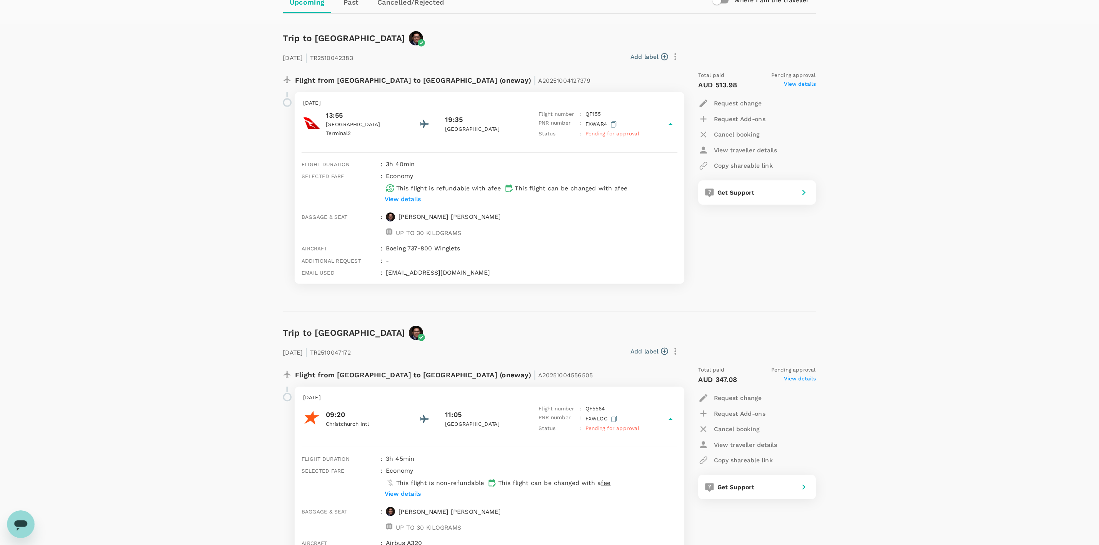
scroll to position [87, 0]
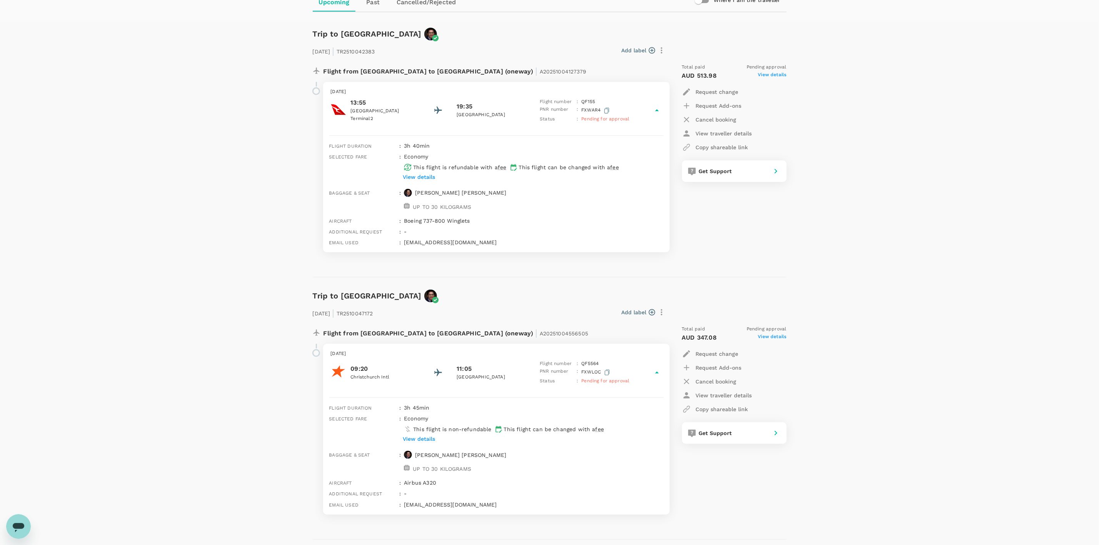
drag, startPoint x: 802, startPoint y: 0, endPoint x: 83, endPoint y: 181, distance: 741.8
click at [83, 181] on div "Trips ​ ​ Upcoming Past Cancelled/Rejected Where I am the traveller Trip to [GE…" at bounding box center [549, 261] width 1099 height 643
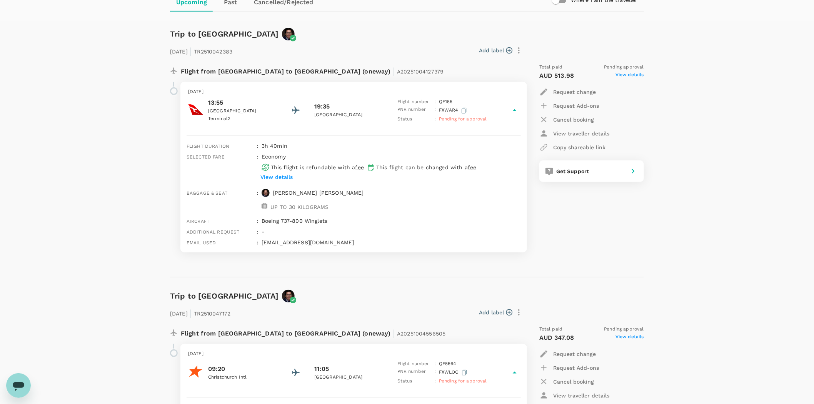
drag, startPoint x: 874, startPoint y: 4, endPoint x: 39, endPoint y: 67, distance: 836.7
click at [39, 67] on div "Trips ​ ​ Upcoming Past Cancelled/Rejected Where I am the traveller Trip to [GE…" at bounding box center [407, 261] width 814 height 643
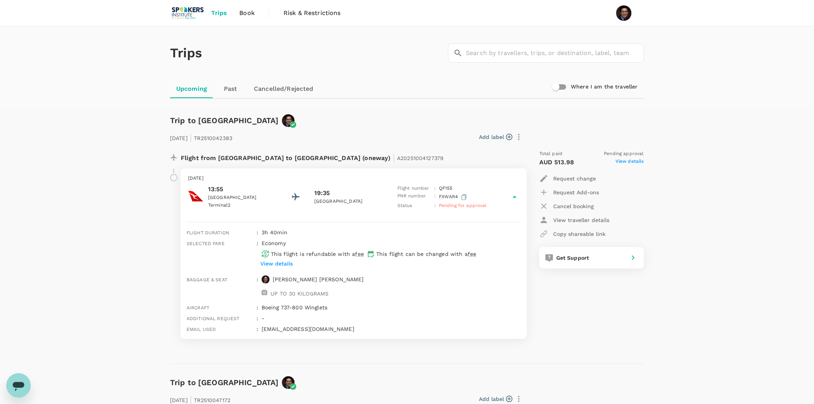
click at [715, 146] on div "Trips ​ ​ Upcoming Past Cancelled/Rejected Where I am the traveller Trip to [GE…" at bounding box center [407, 348] width 814 height 643
